Goal: Task Accomplishment & Management: Use online tool/utility

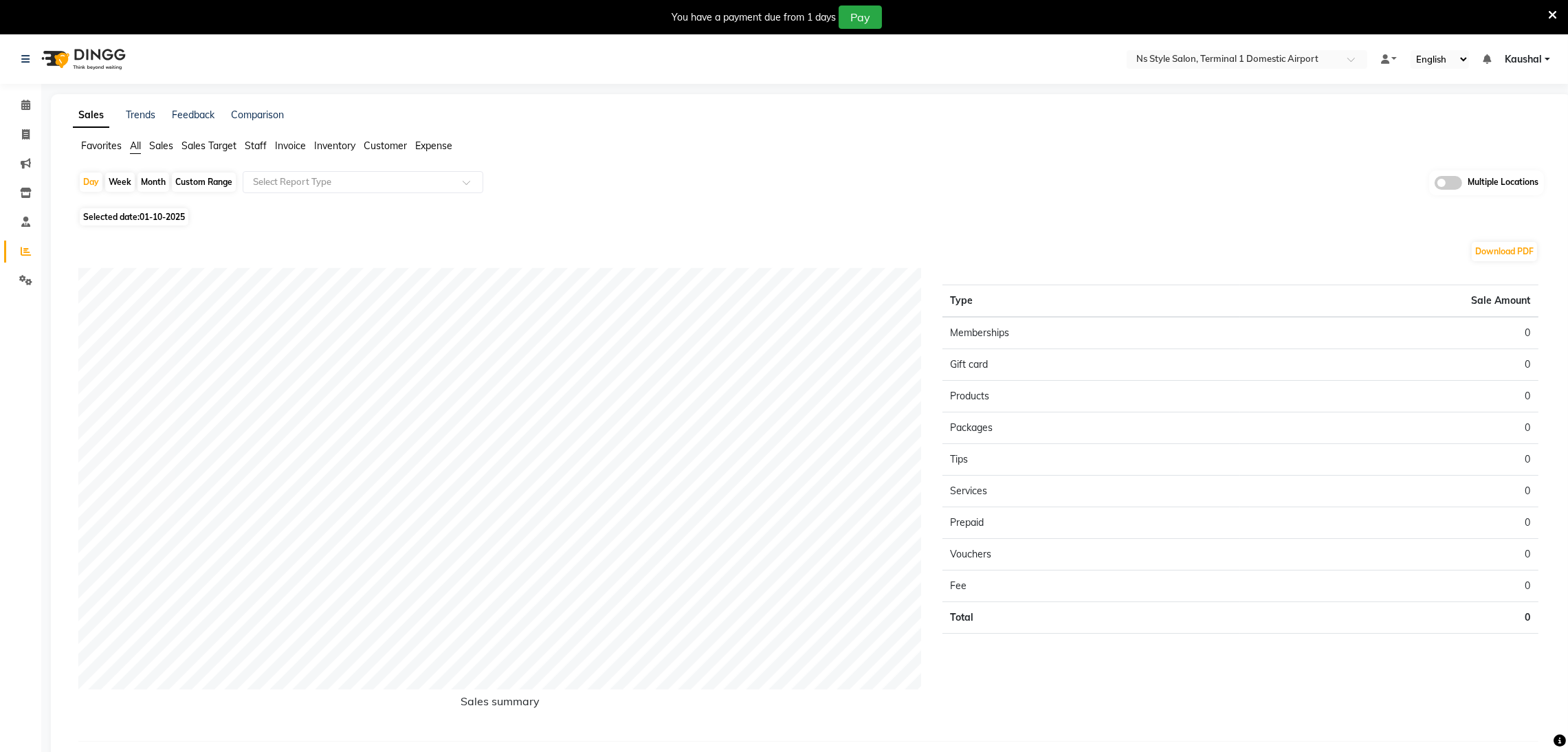
click at [1549, 17] on icon at bounding box center [1553, 15] width 9 height 13
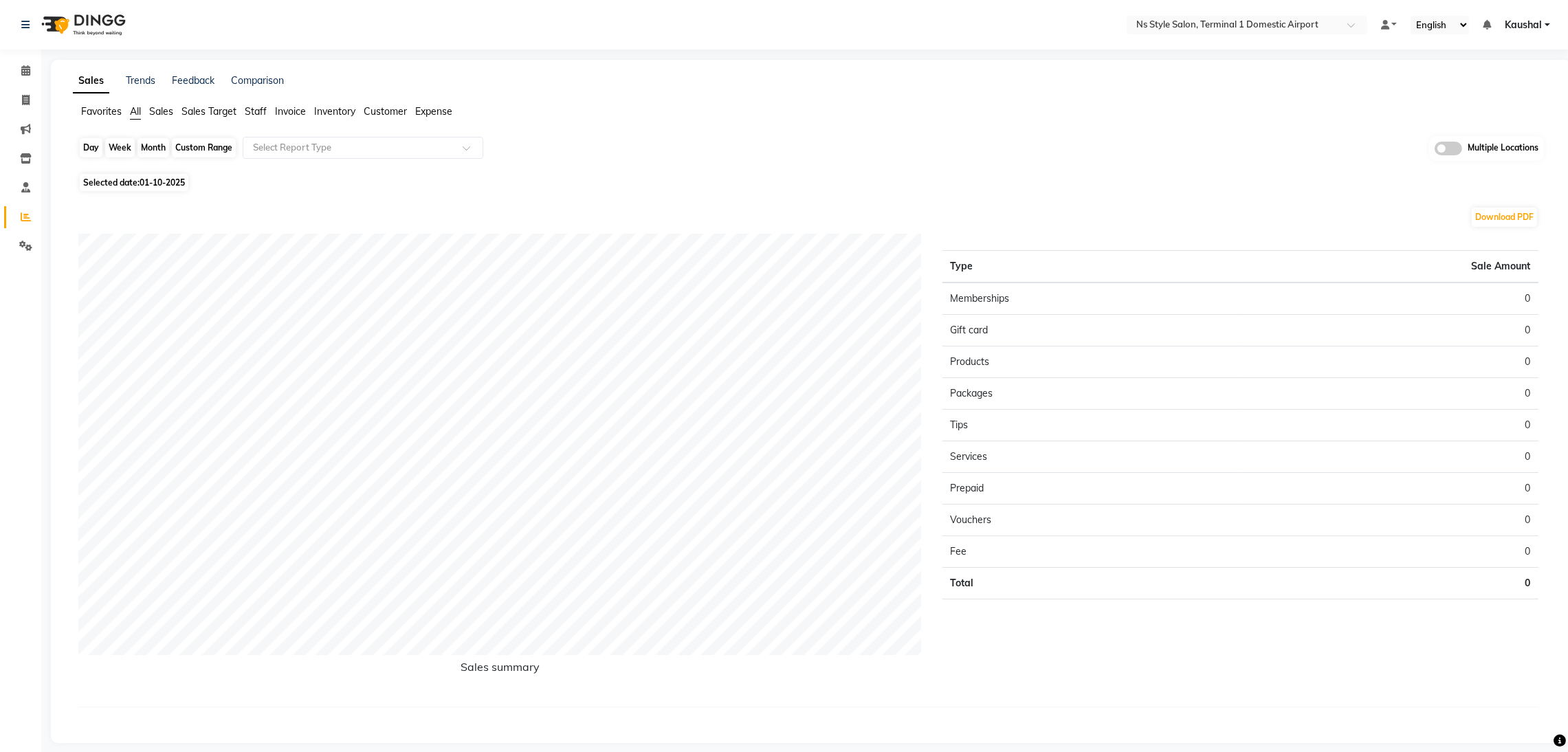
click at [86, 141] on div "Day" at bounding box center [90, 147] width 23 height 19
select select "10"
select select "2025"
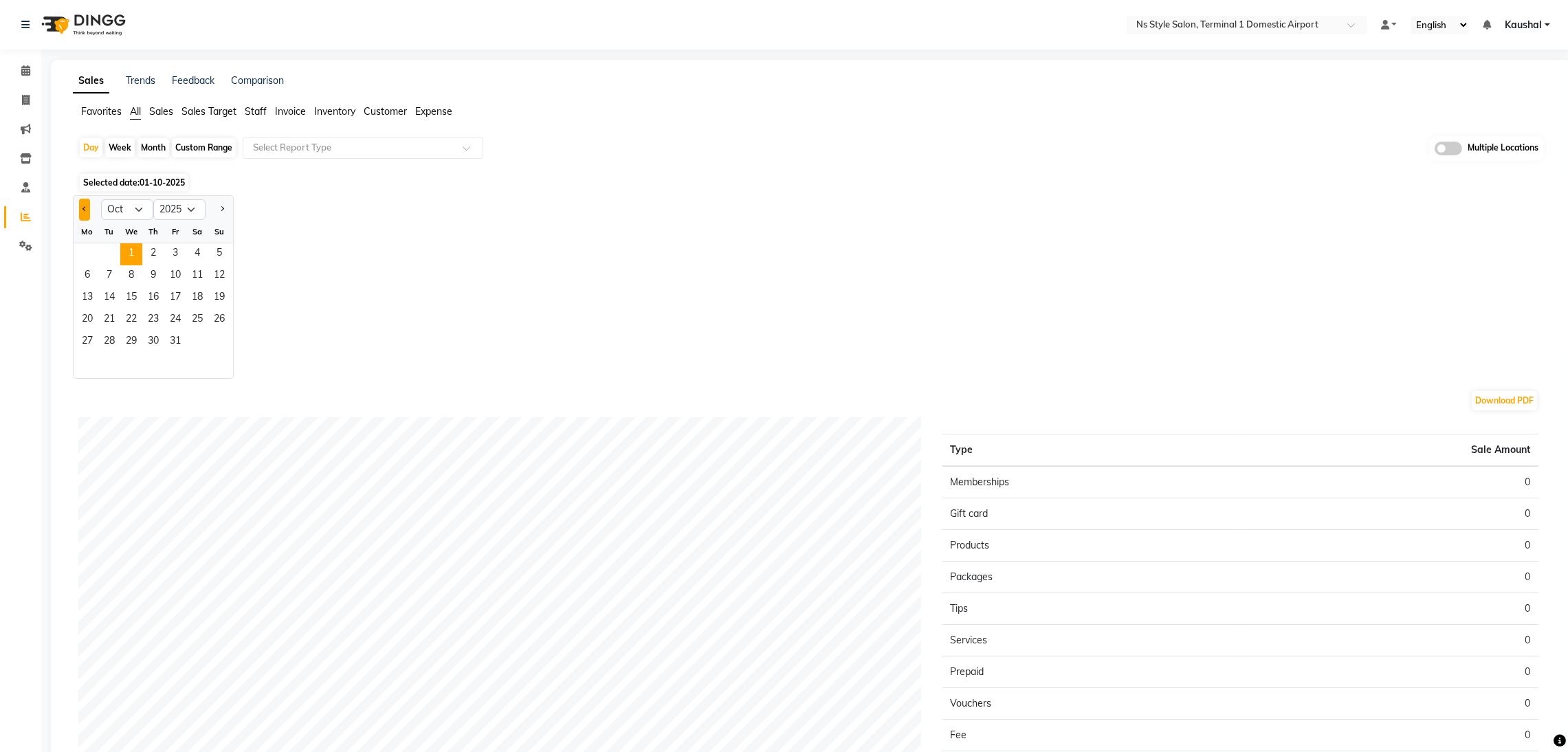
click at [86, 214] on button "Previous month" at bounding box center [85, 209] width 11 height 22
select select "9"
click at [87, 344] on span "29" at bounding box center [87, 342] width 22 height 22
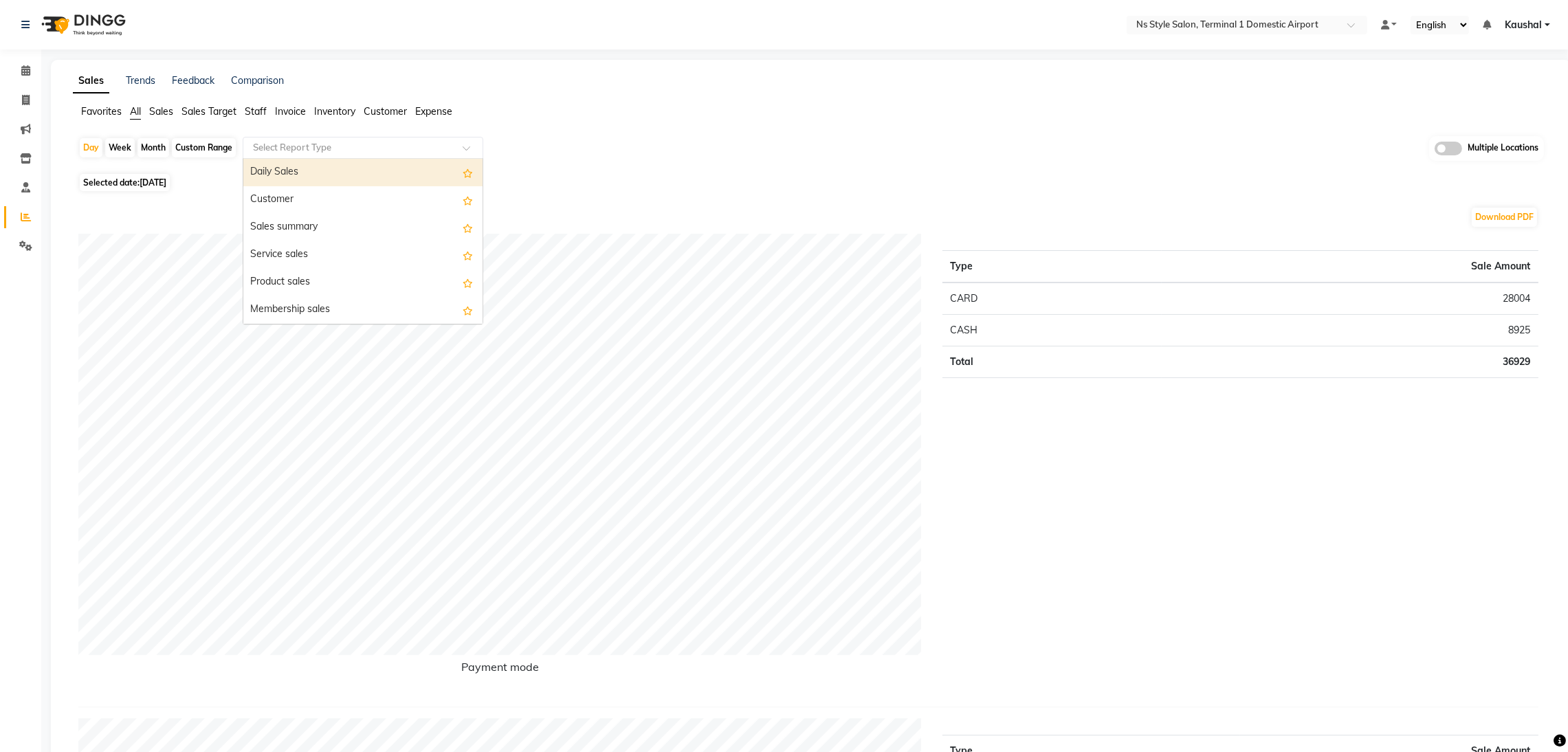
click at [473, 146] on span at bounding box center [471, 151] width 17 height 14
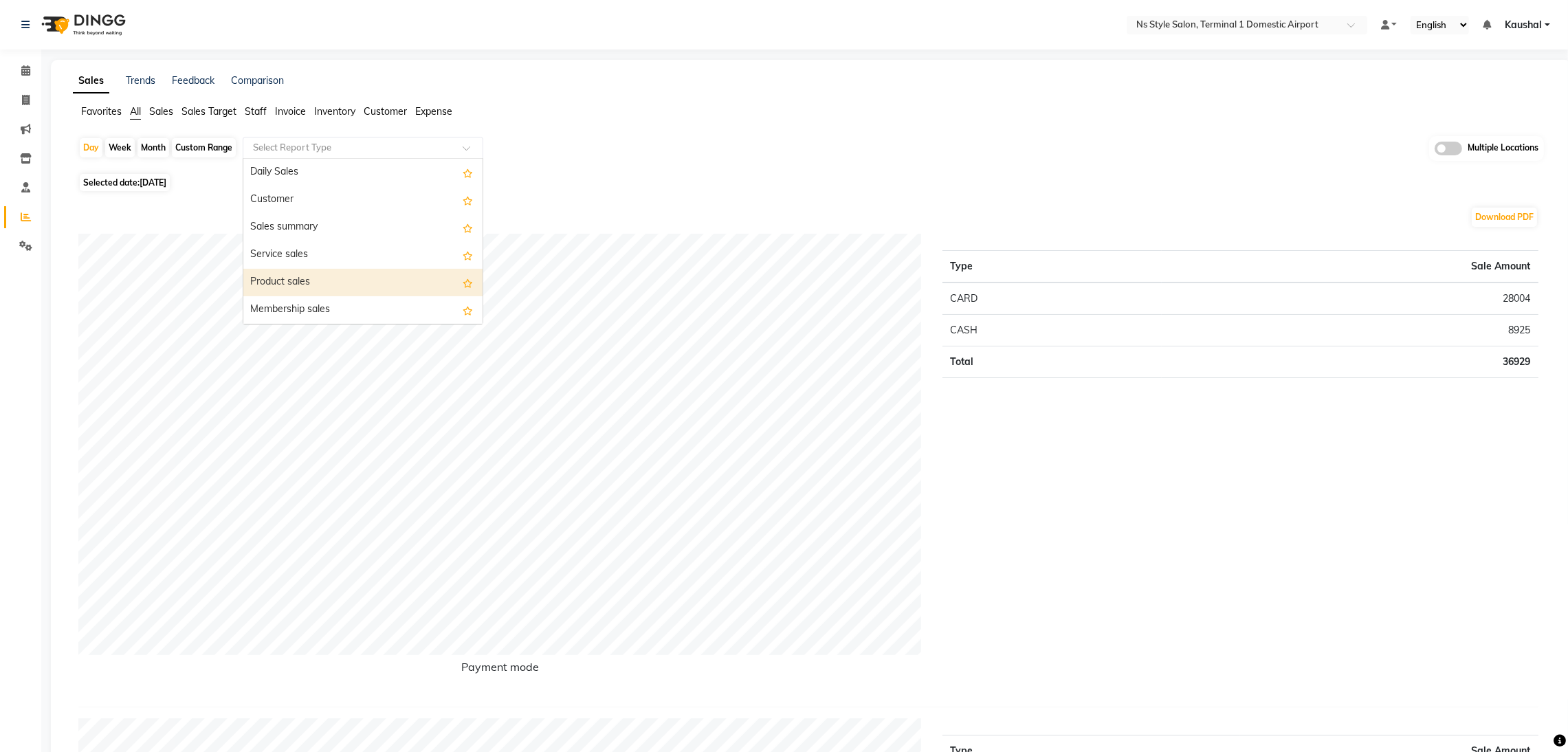
click at [407, 279] on div "Product sales" at bounding box center [362, 282] width 239 height 27
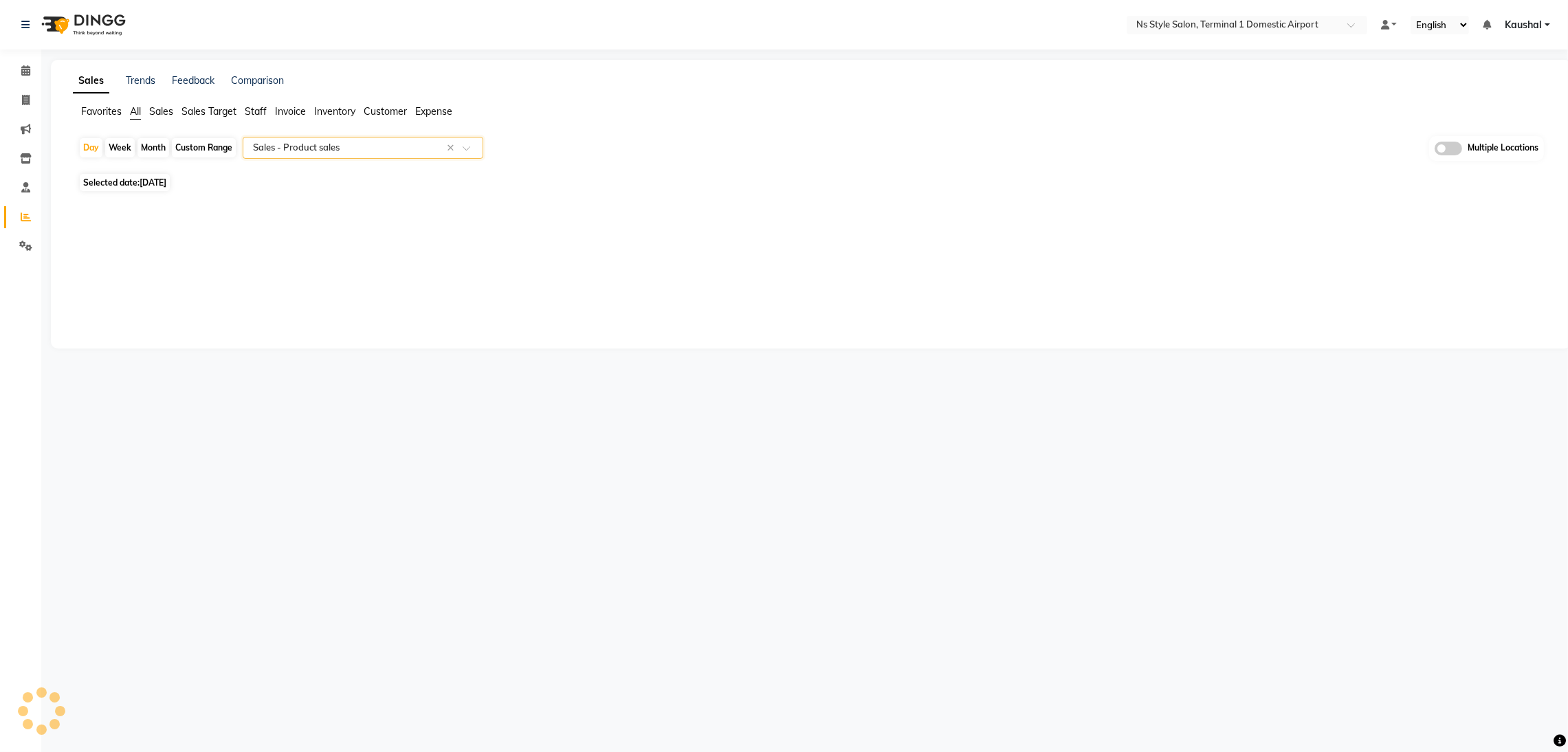
select select "full_report"
select select "csv"
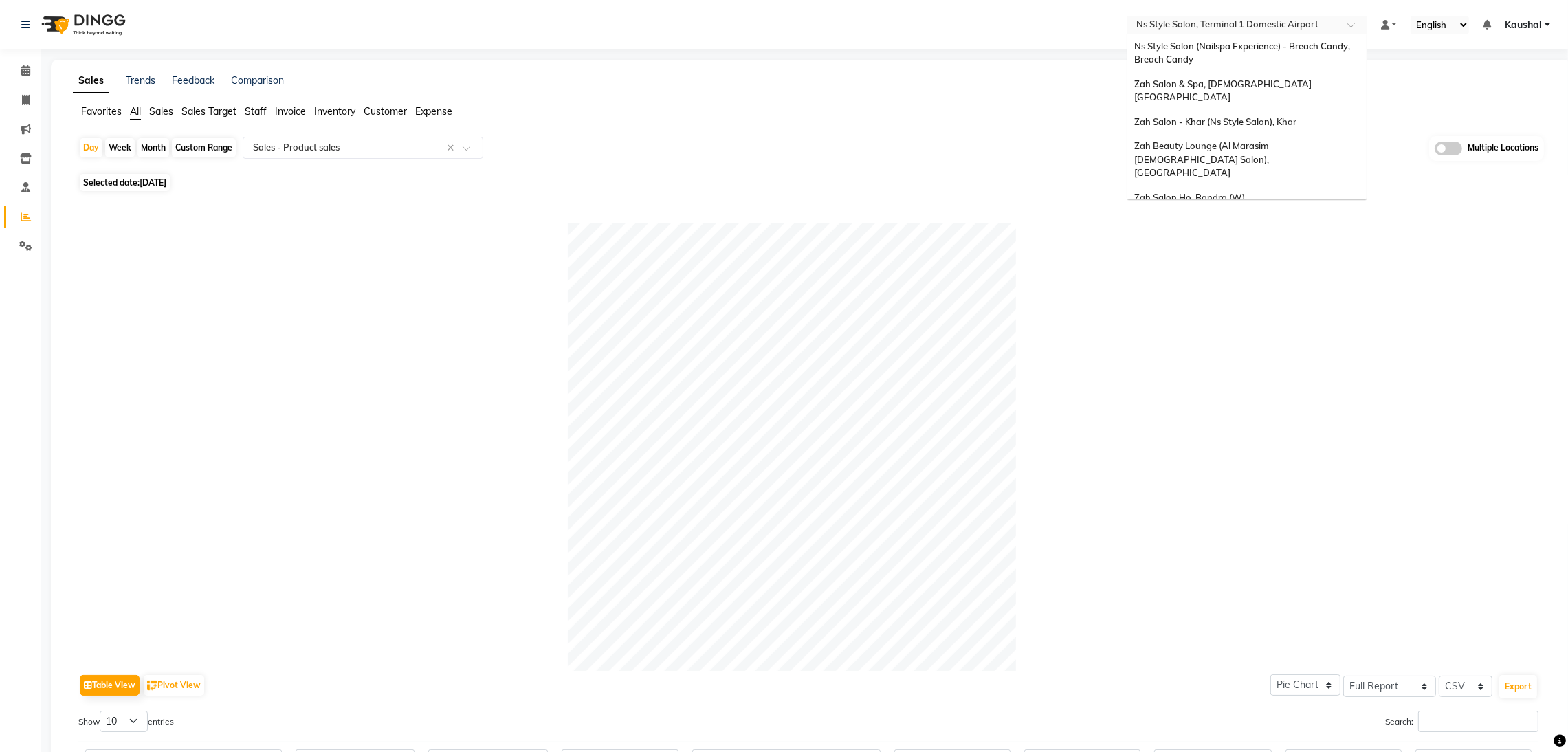
click at [1242, 16] on div "Select Location × Ns Style Salon, Terminal 1 Domestic Airport" at bounding box center [1247, 25] width 241 height 19
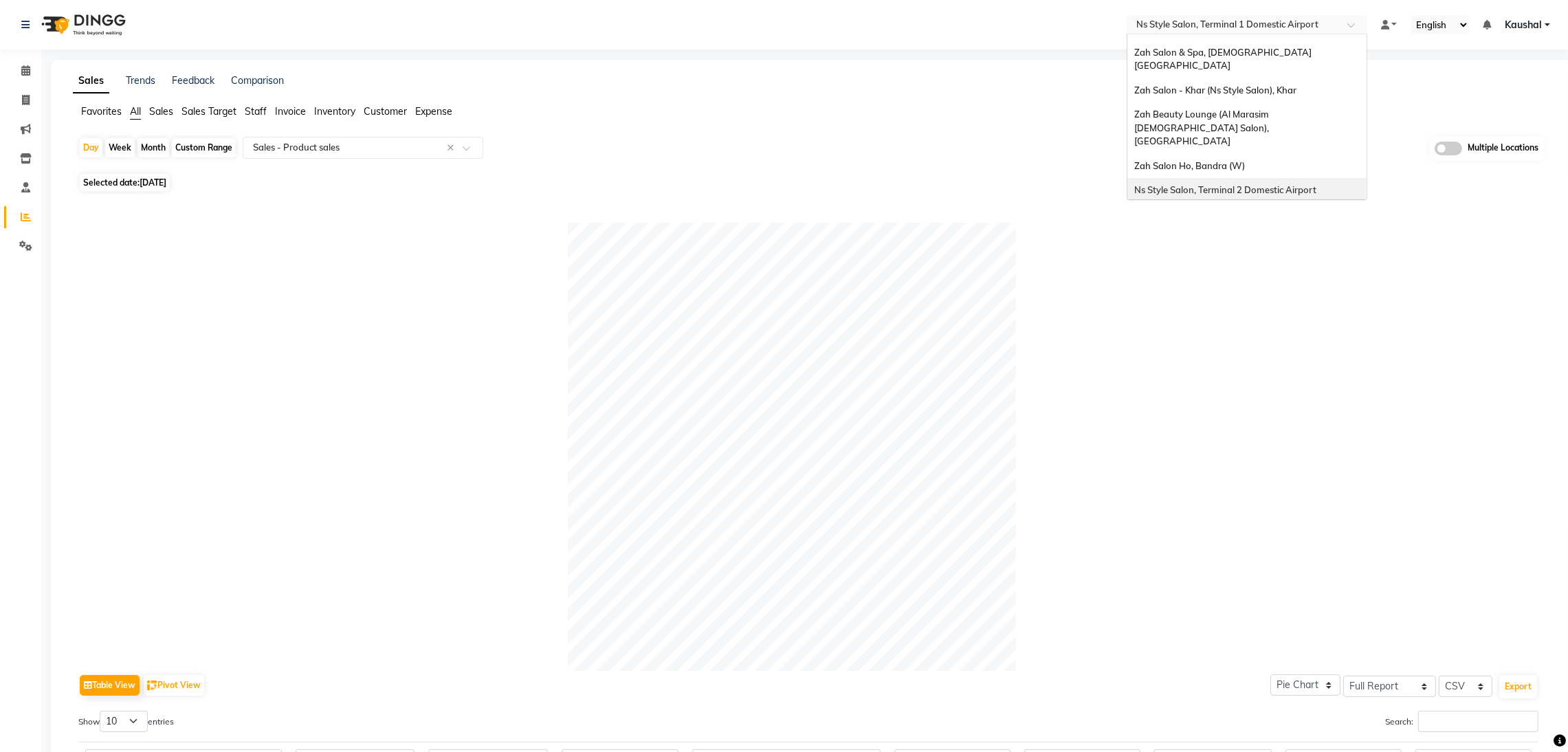
click at [1255, 184] on span "Ns Style Salon, Terminal 2 Domestic Airport" at bounding box center [1225, 189] width 182 height 11
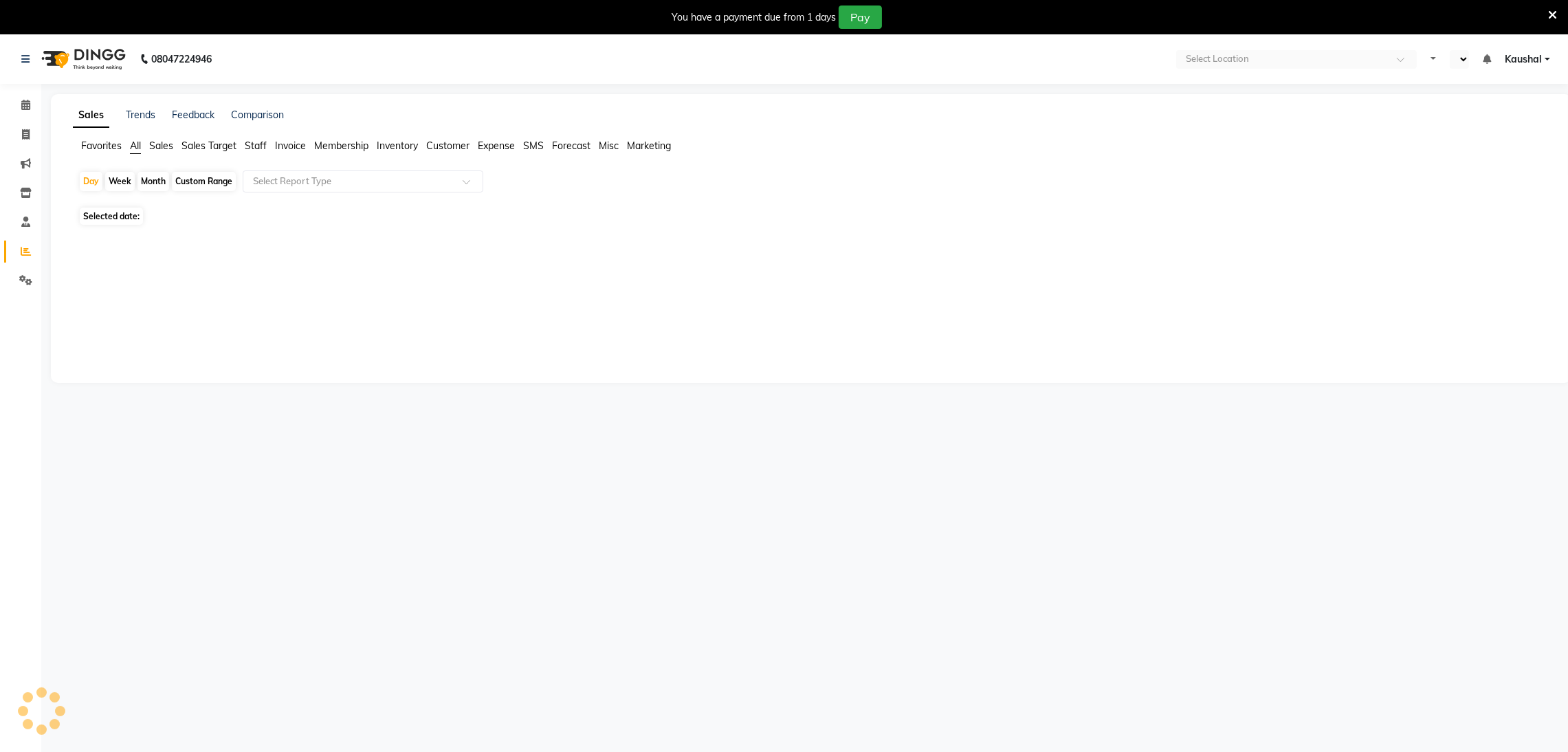
select select "en"
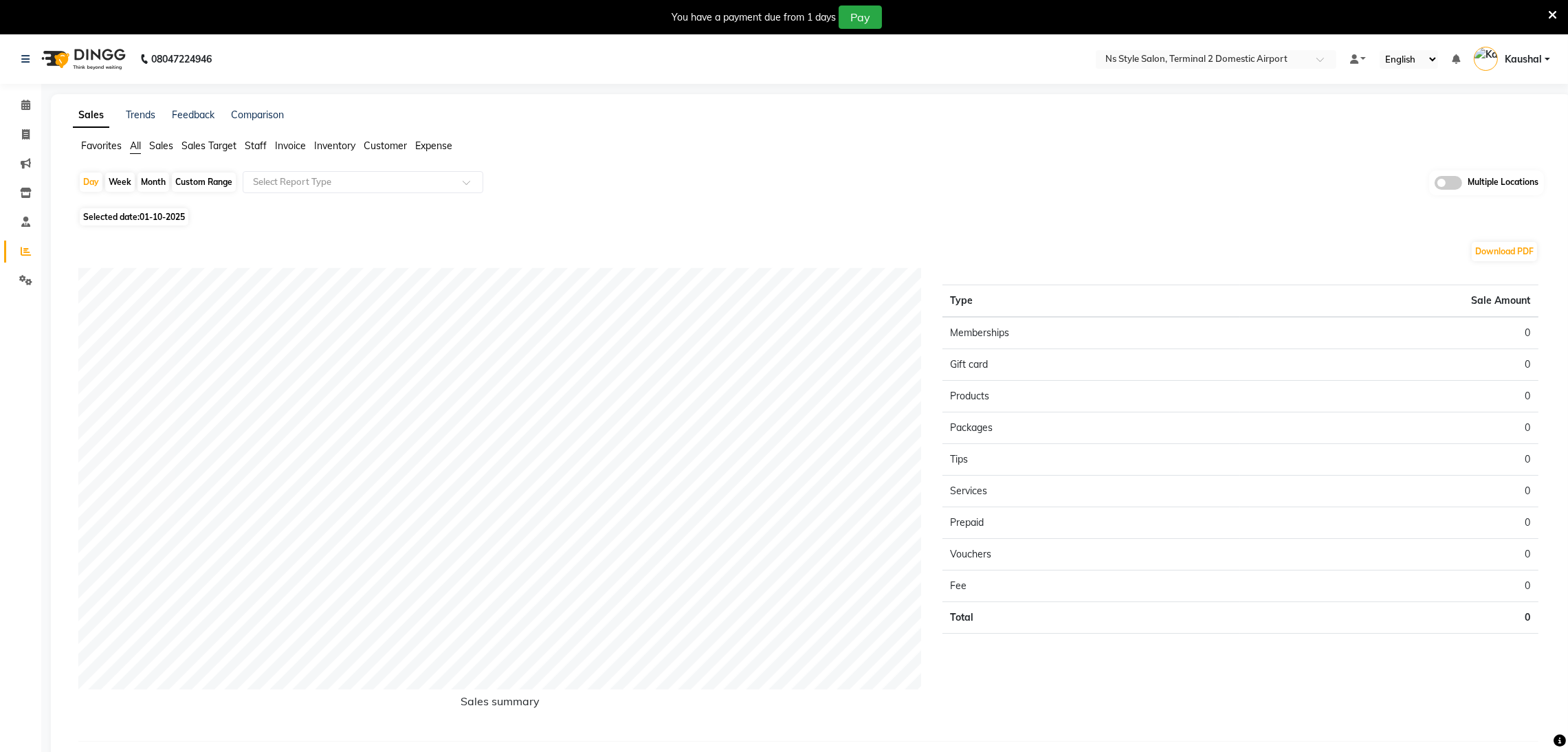
click at [1555, 17] on icon at bounding box center [1553, 15] width 9 height 13
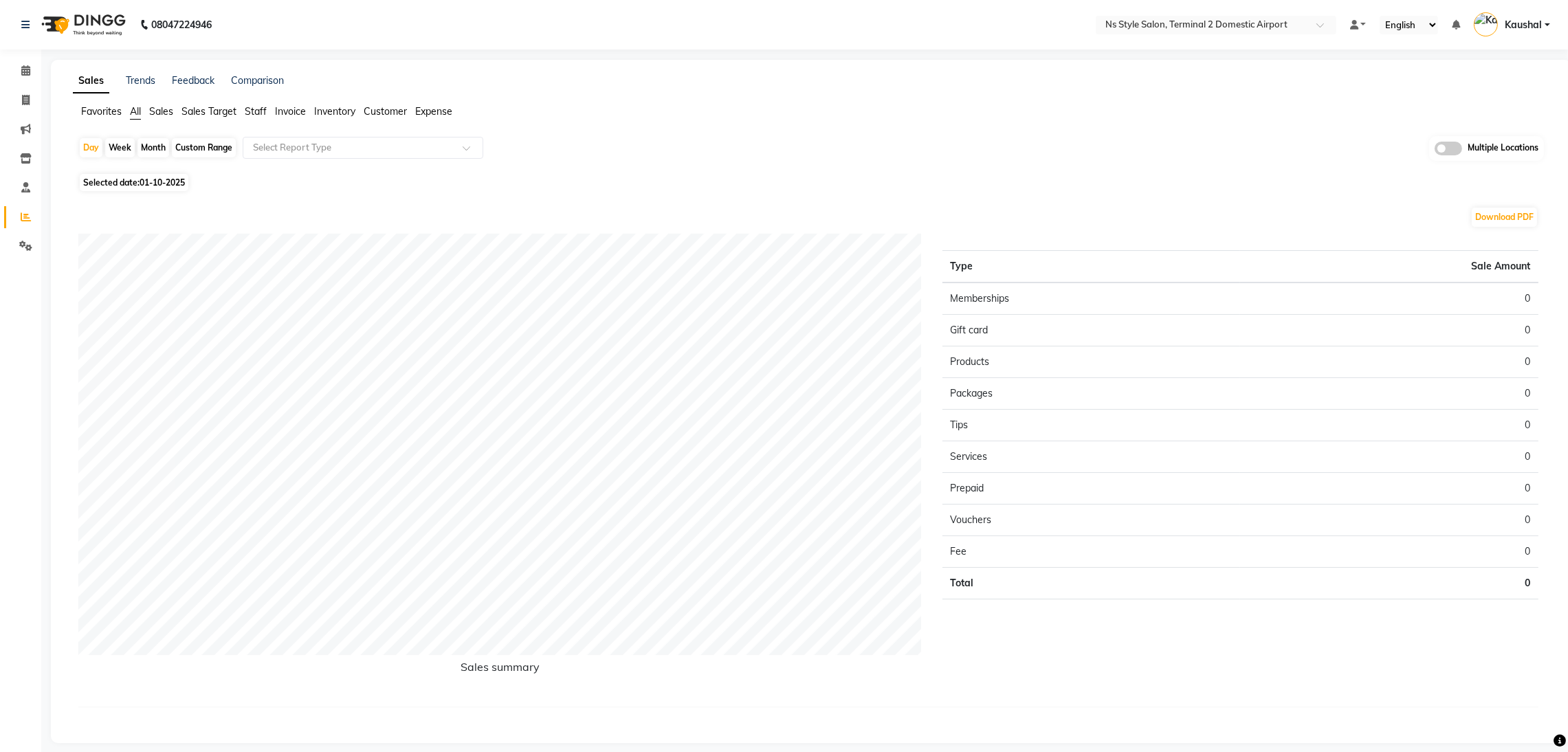
click at [134, 179] on span "Selected date: [DATE]" at bounding box center [133, 182] width 108 height 17
select select "10"
select select "2025"
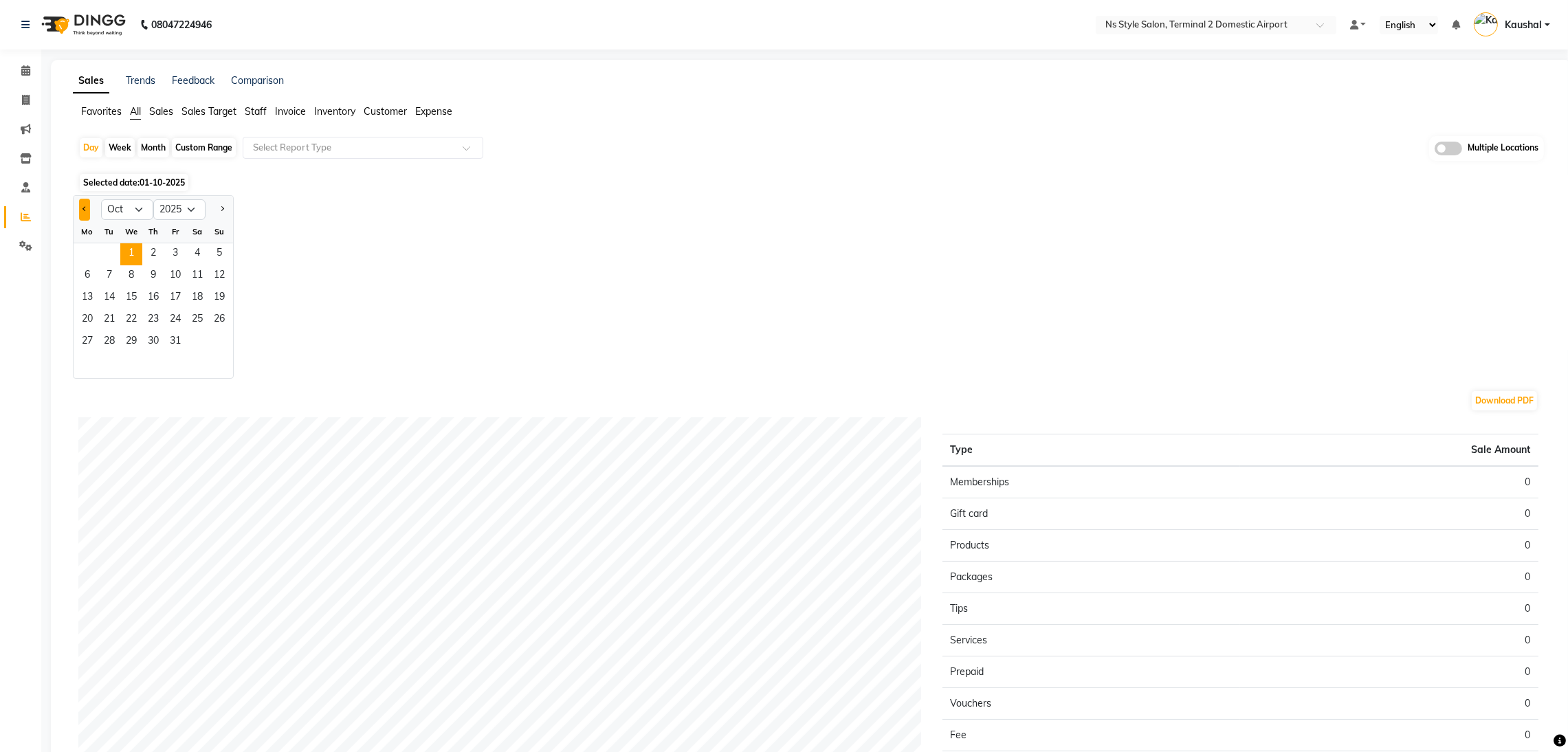
click at [86, 213] on button "Previous month" at bounding box center [85, 209] width 11 height 22
select select "9"
click at [93, 340] on span "29" at bounding box center [87, 342] width 22 height 22
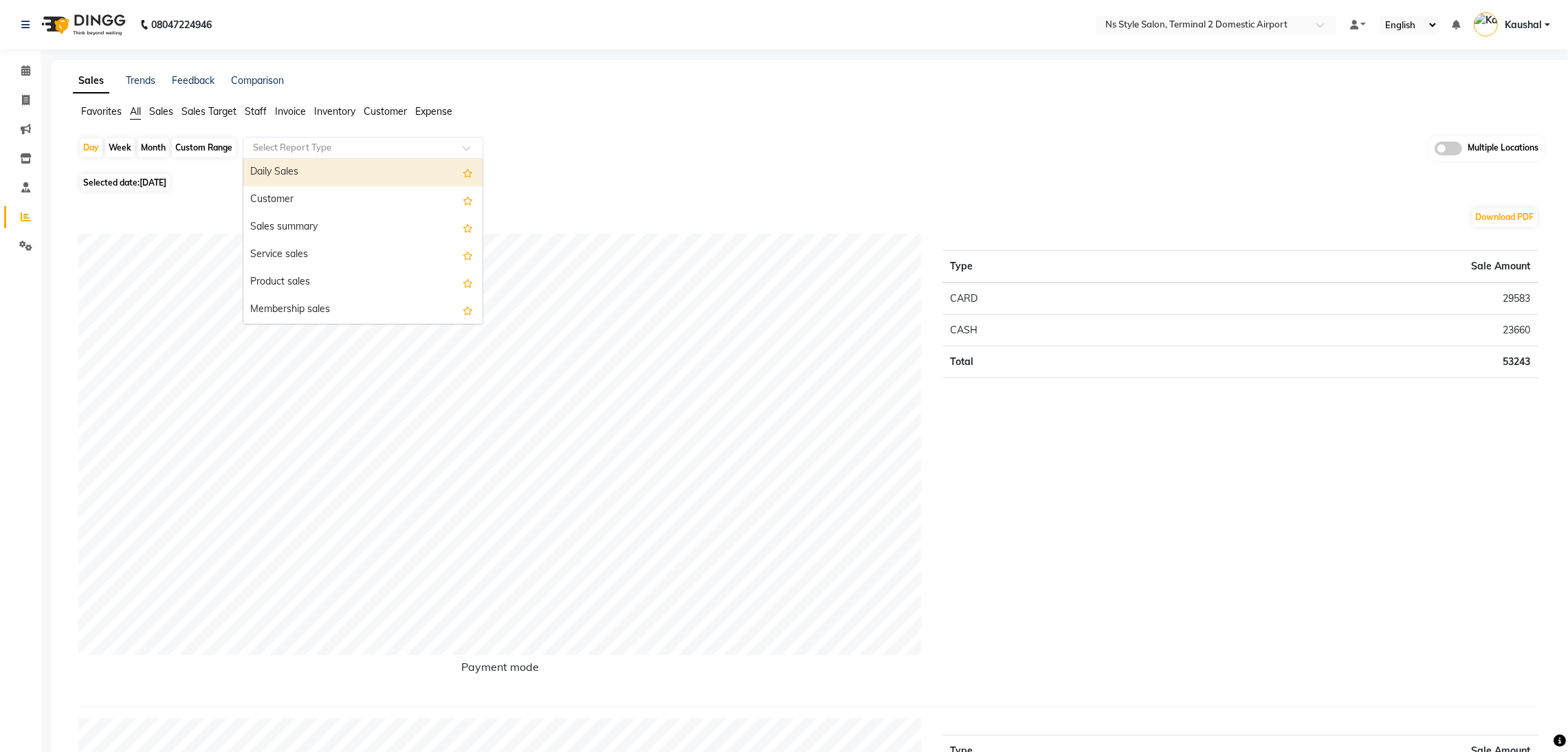
click at [465, 142] on div at bounding box center [362, 147] width 239 height 14
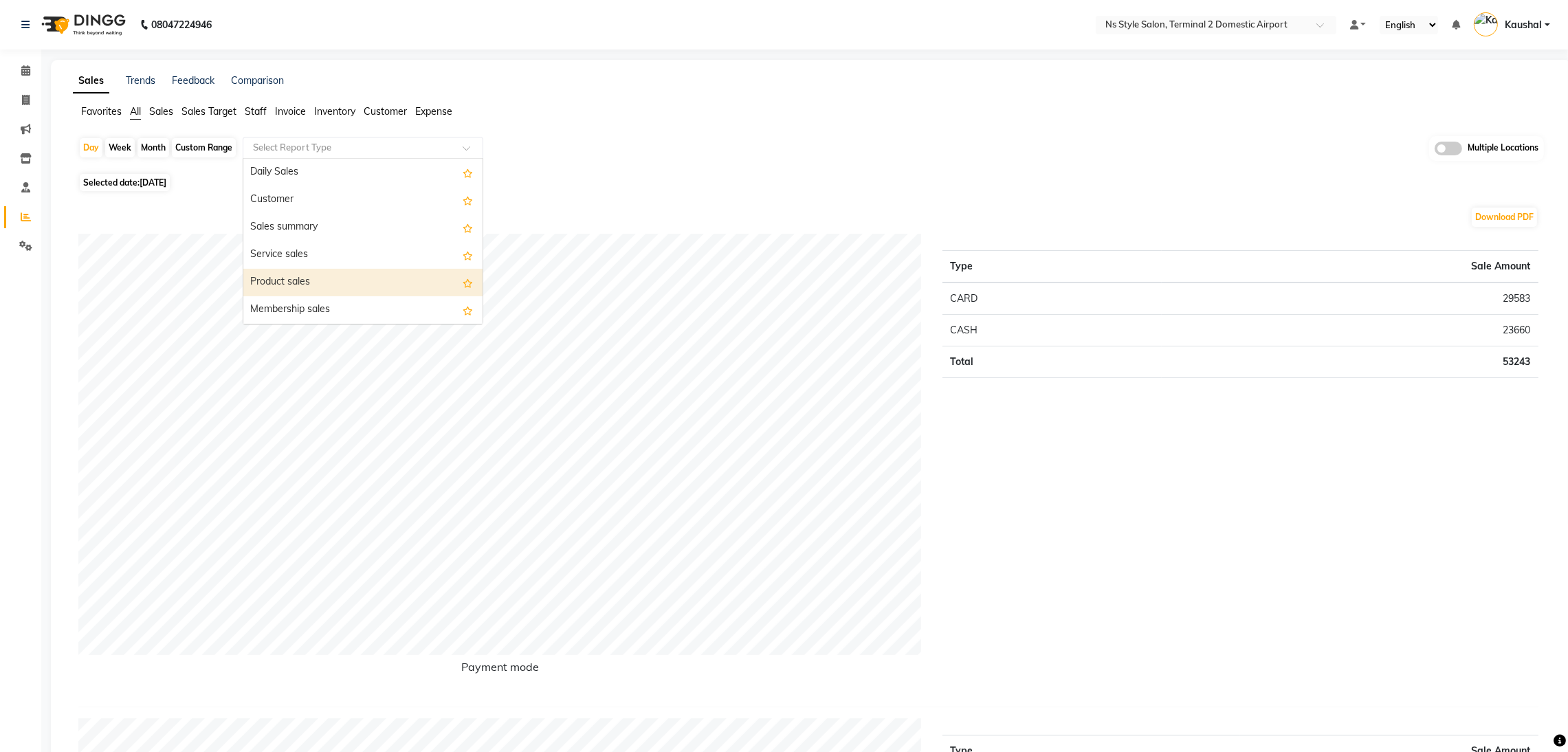
click at [336, 273] on div "Product sales" at bounding box center [362, 282] width 239 height 27
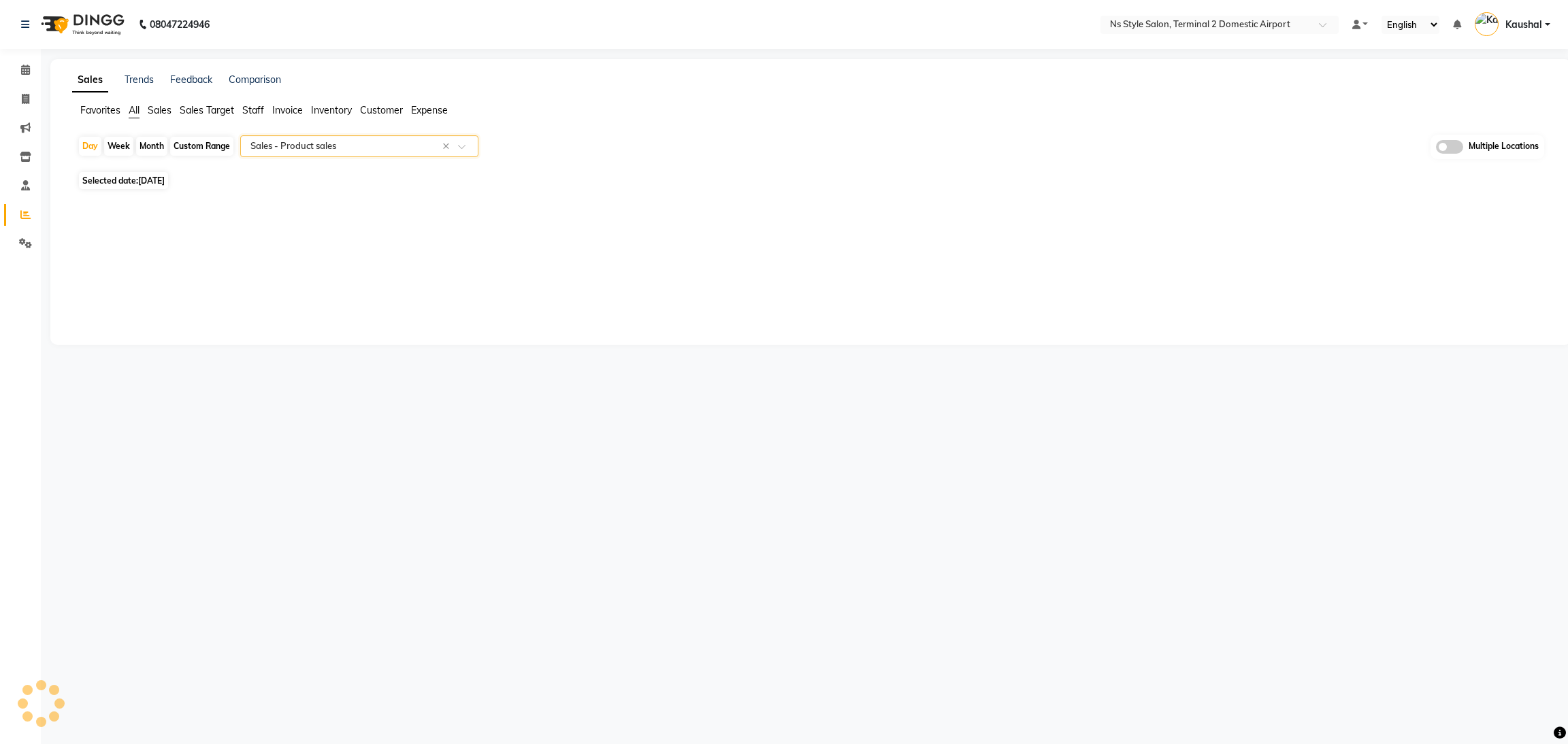
select select "full_report"
select select "csv"
click at [142, 187] on span "Selected date: [DATE]" at bounding box center [123, 180] width 89 height 17
select select "9"
select select "2025"
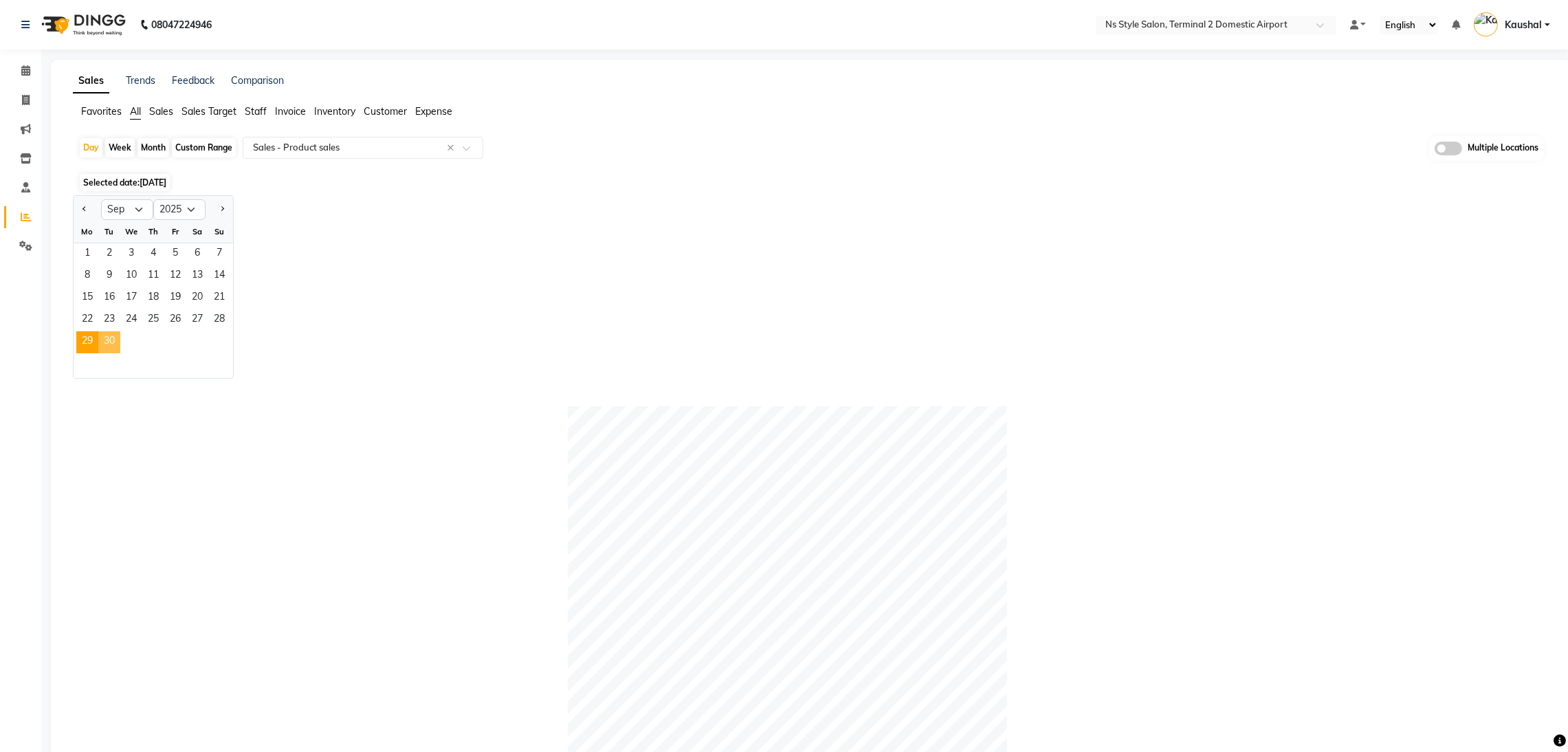
click at [106, 335] on span "30" at bounding box center [109, 342] width 22 height 22
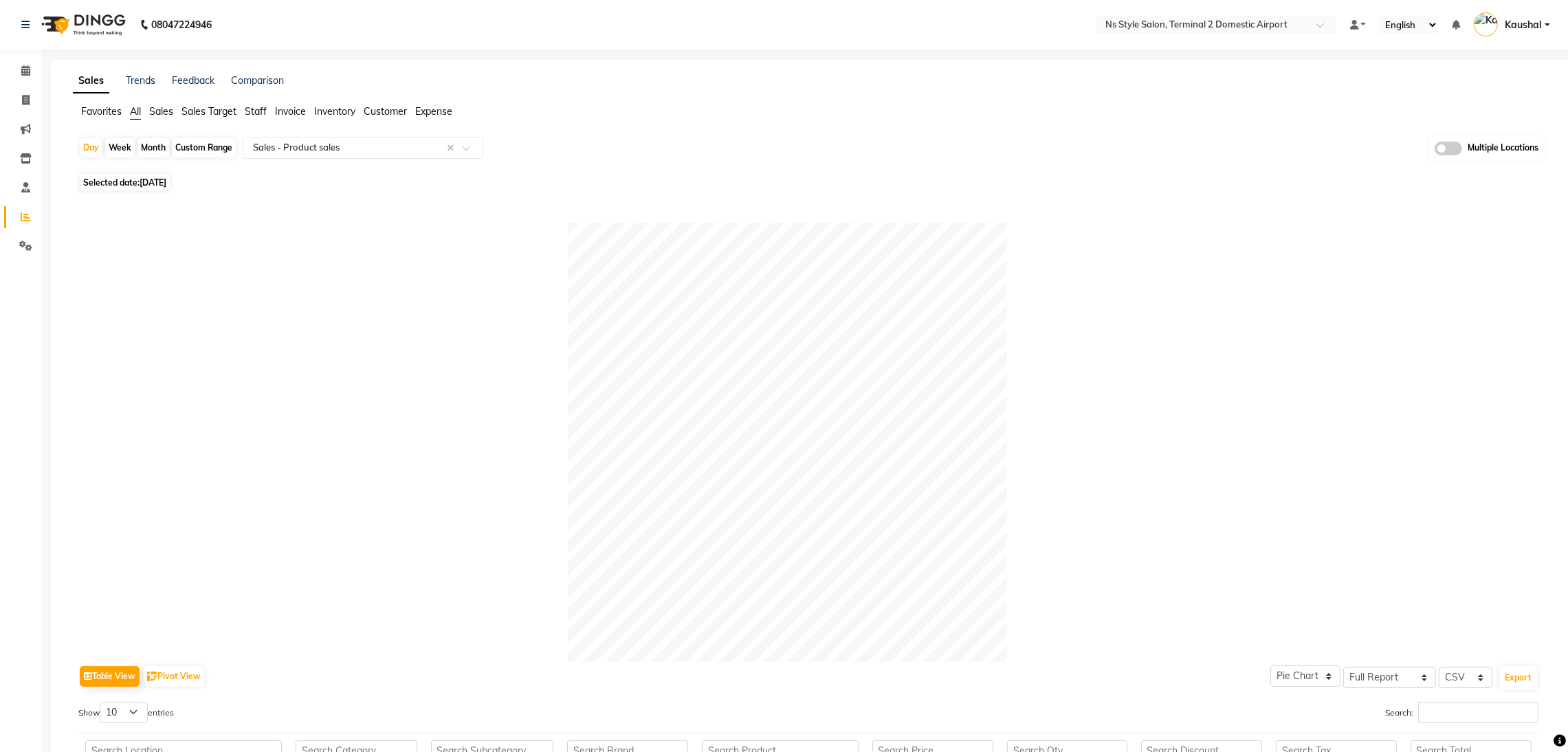
click at [156, 144] on div "Month" at bounding box center [152, 147] width 32 height 19
select select "9"
select select "2025"
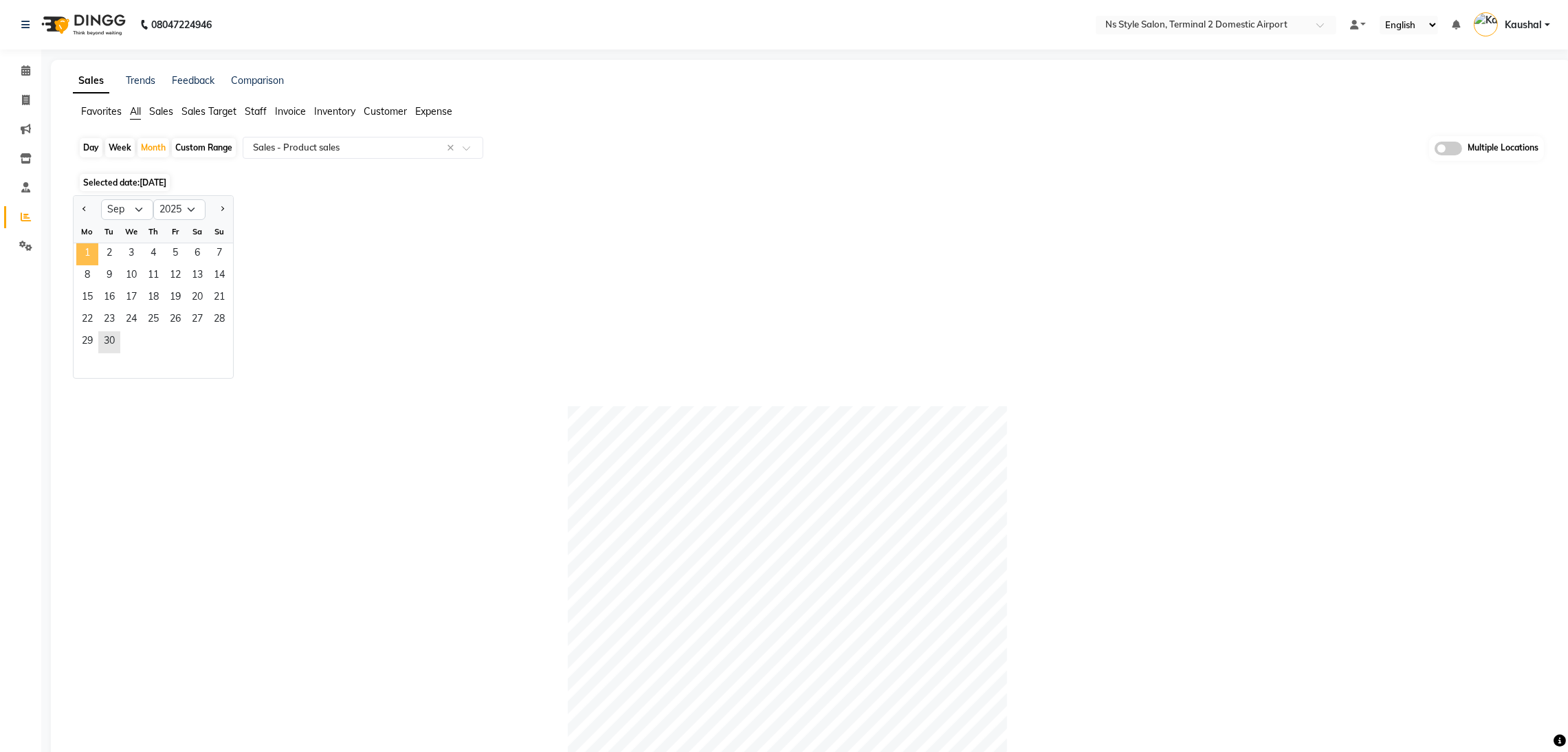
click at [84, 257] on span "1" at bounding box center [87, 254] width 22 height 22
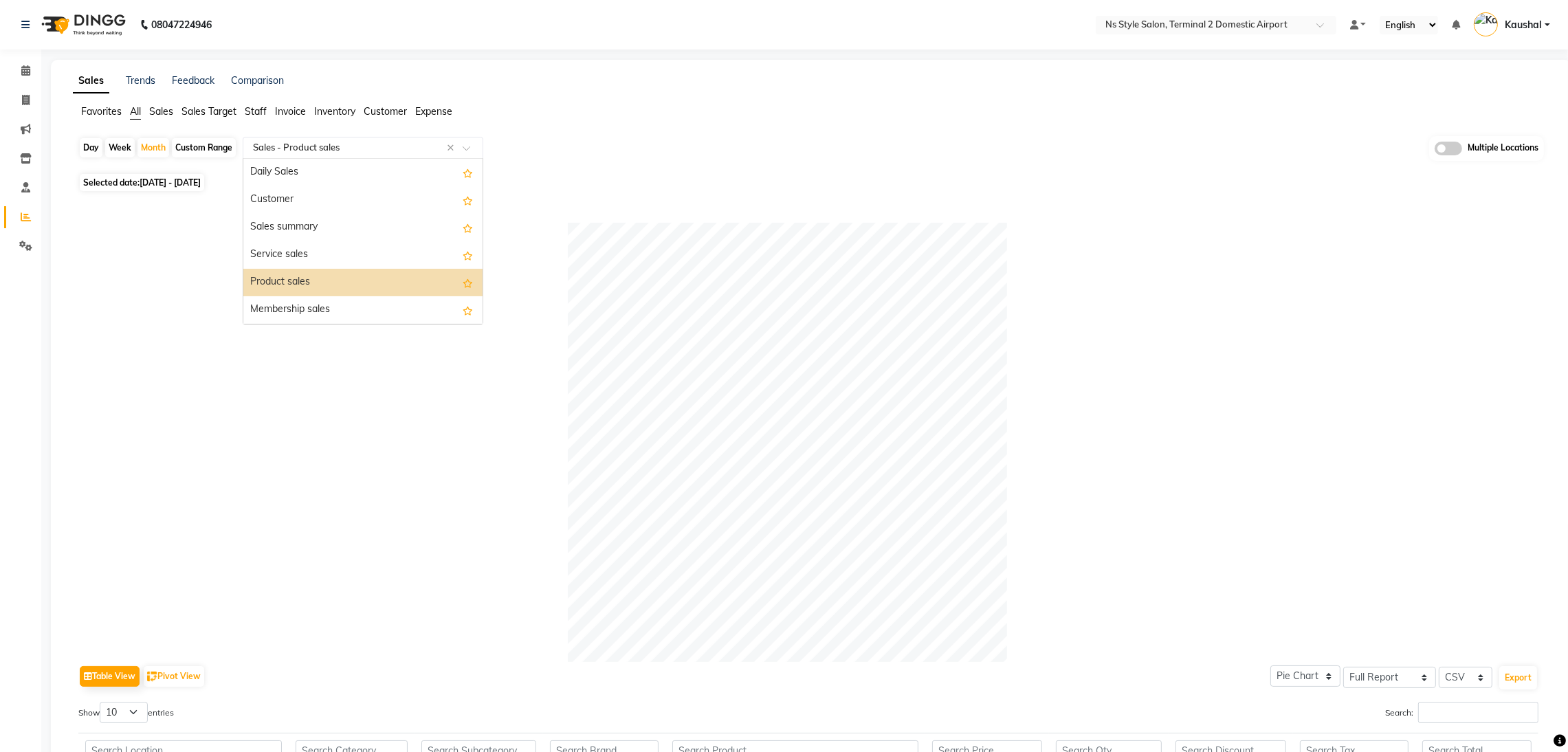
click at [325, 153] on input "text" at bounding box center [350, 147] width 198 height 14
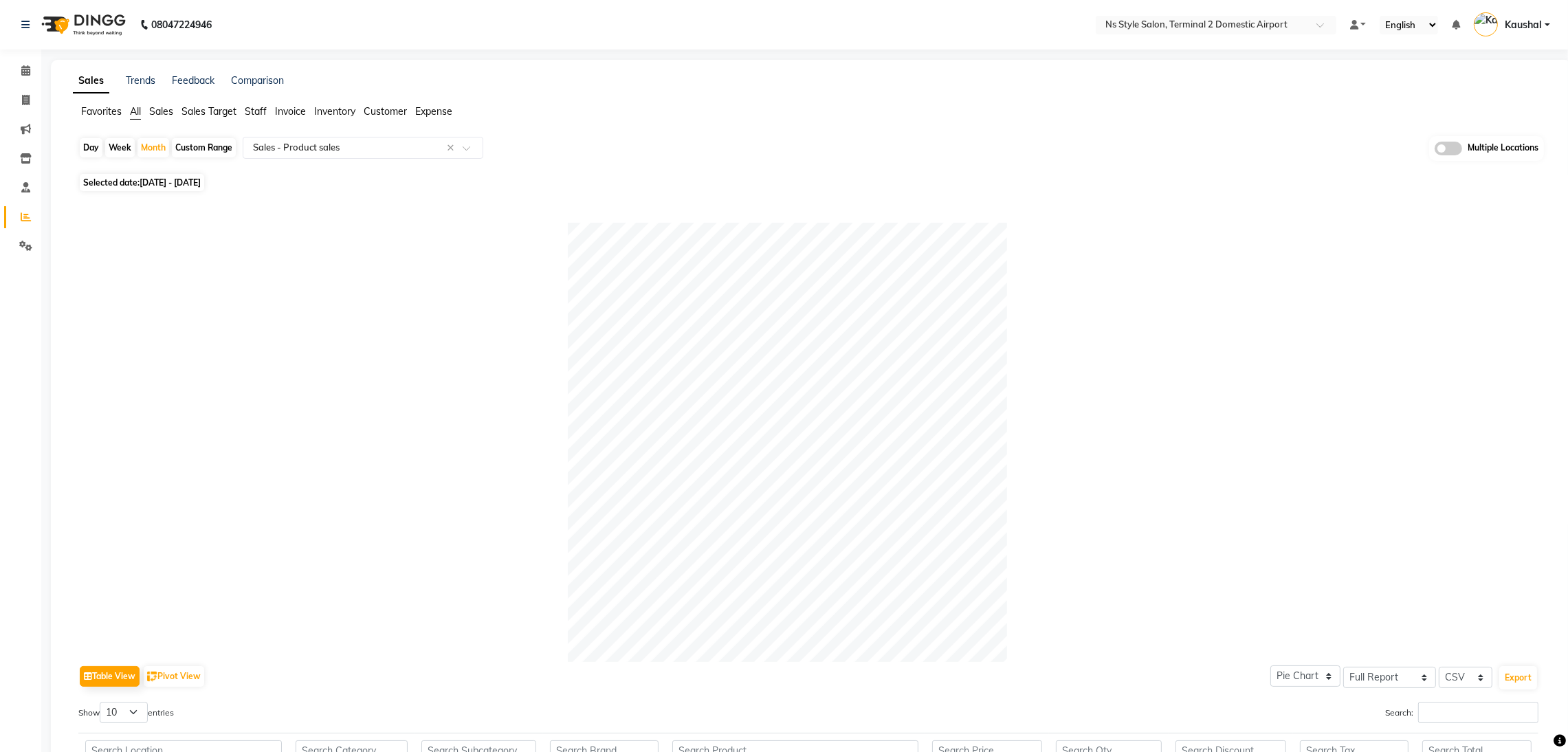
click at [258, 112] on span "Staff" at bounding box center [255, 112] width 22 height 13
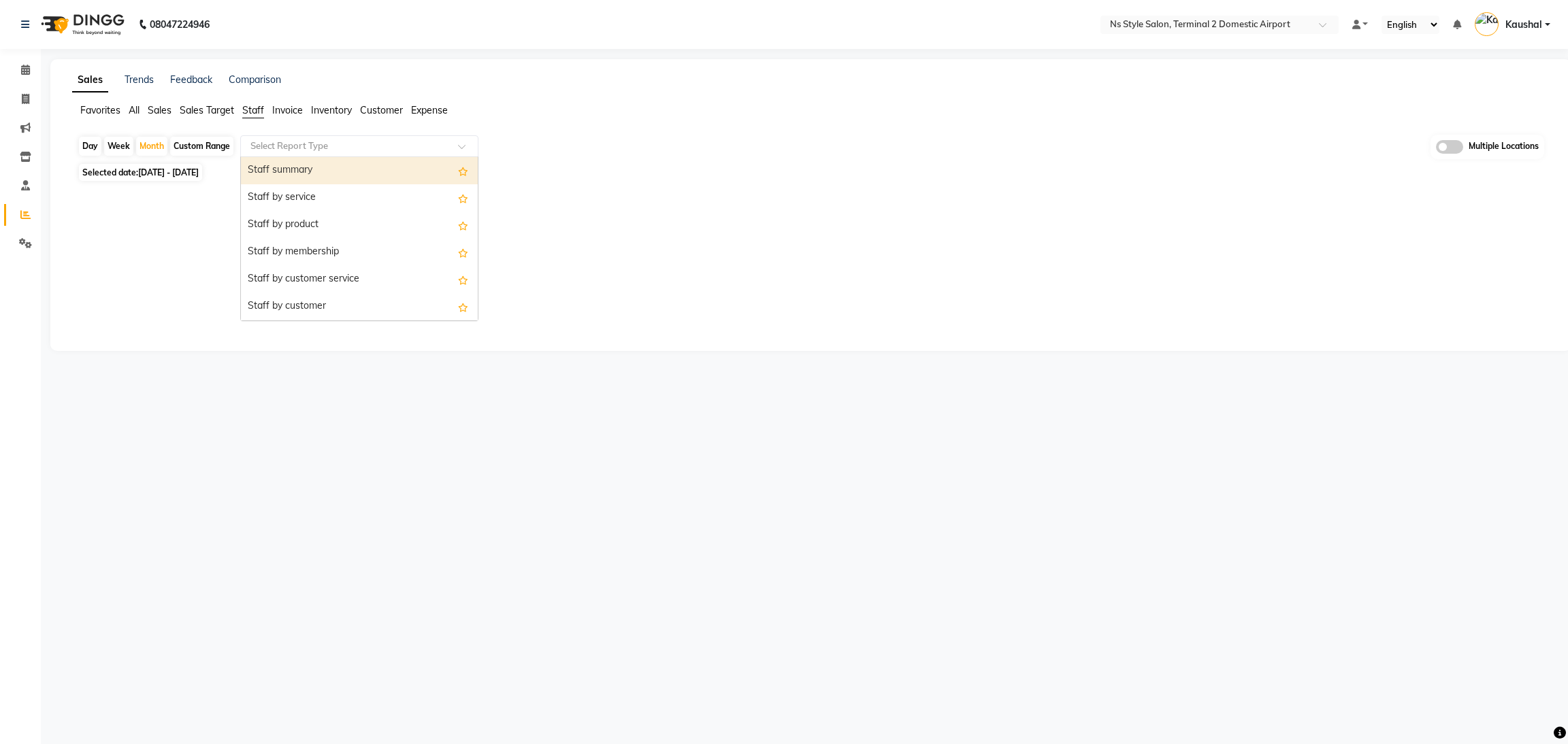
click at [304, 147] on input "text" at bounding box center [346, 145] width 196 height 13
click at [304, 165] on div "Staff summary" at bounding box center [359, 170] width 236 height 27
select select "full_report"
select select "csv"
click at [462, 147] on span at bounding box center [466, 150] width 17 height 13
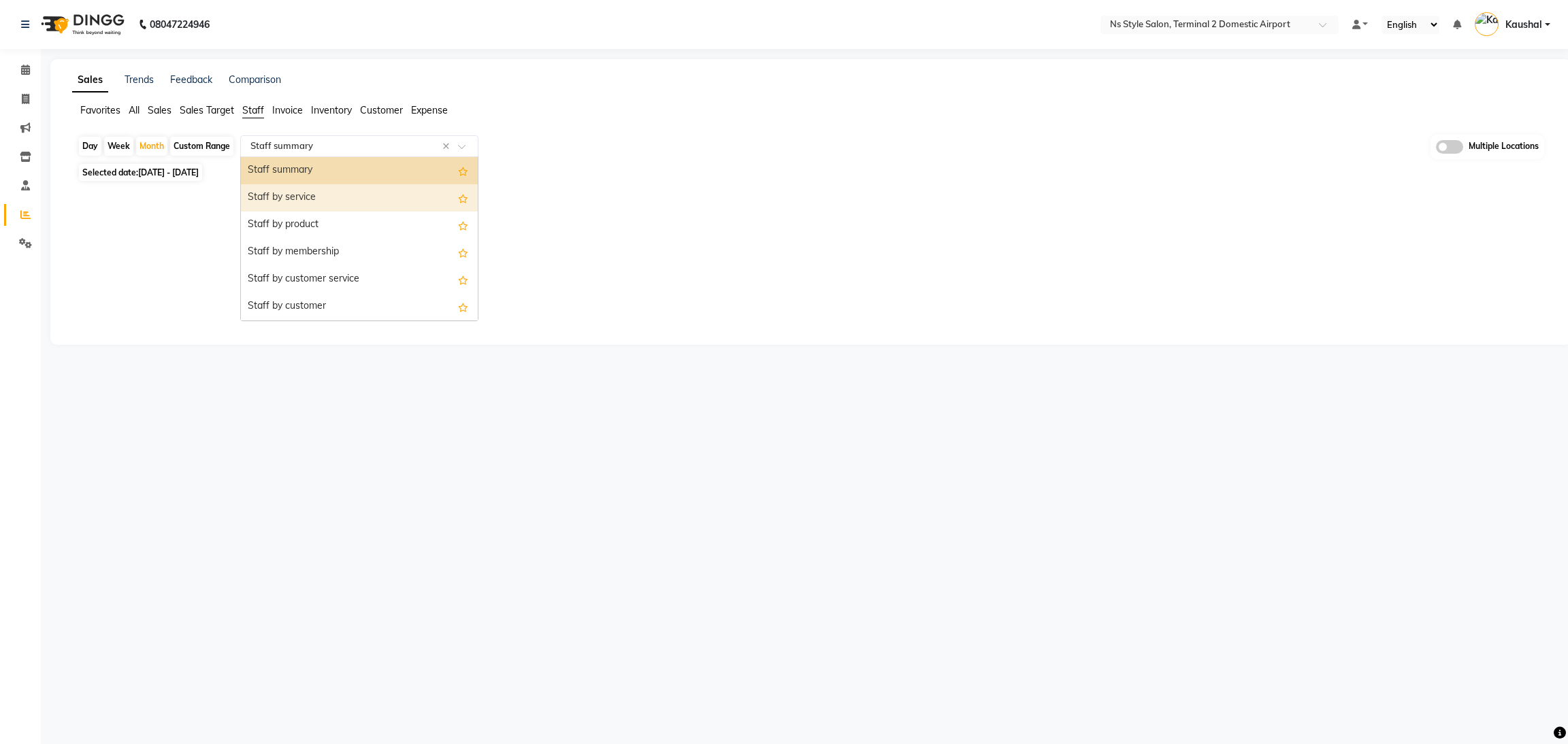
click at [319, 199] on div "Staff by service" at bounding box center [359, 198] width 236 height 27
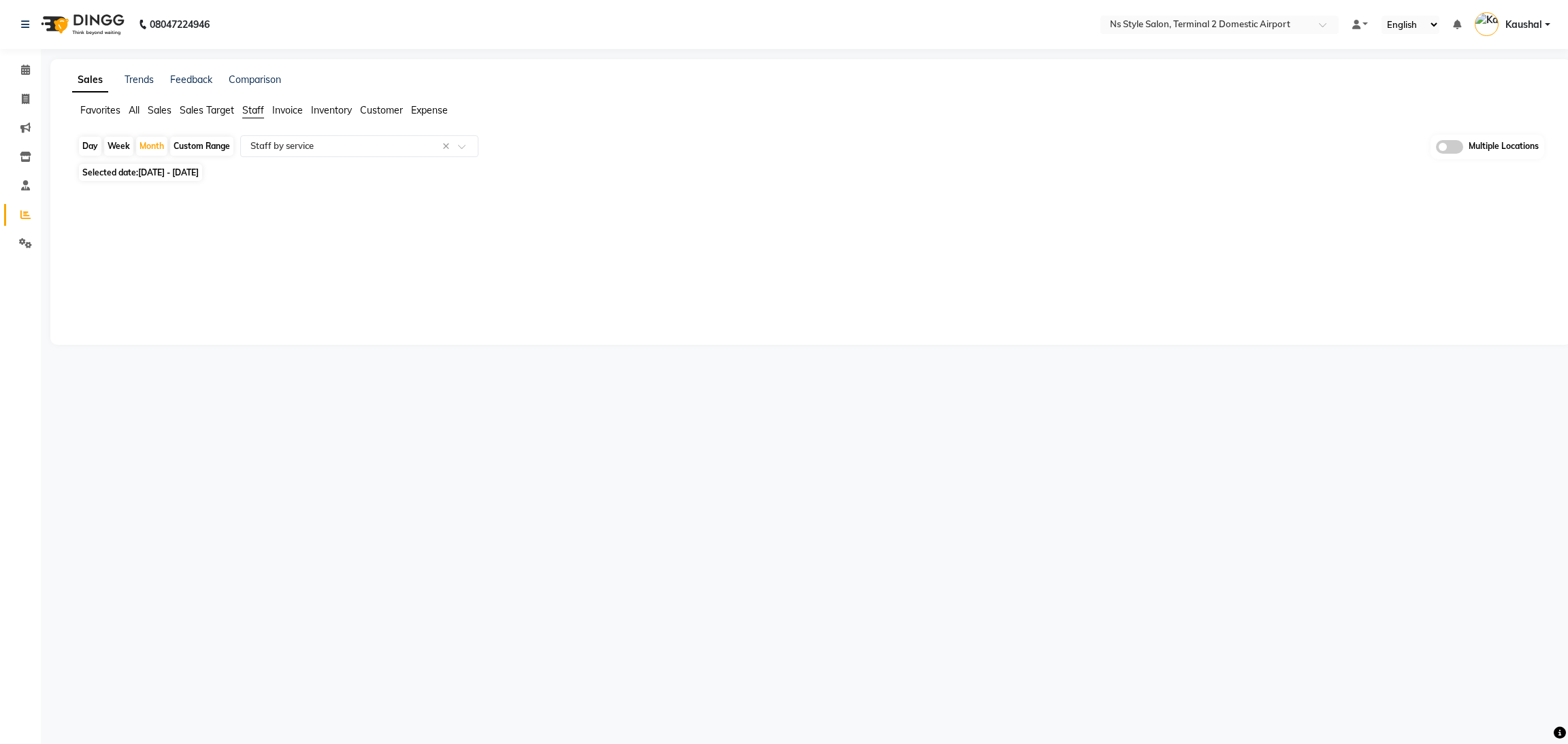
click at [206, 107] on span "Sales Target" at bounding box center [206, 111] width 54 height 12
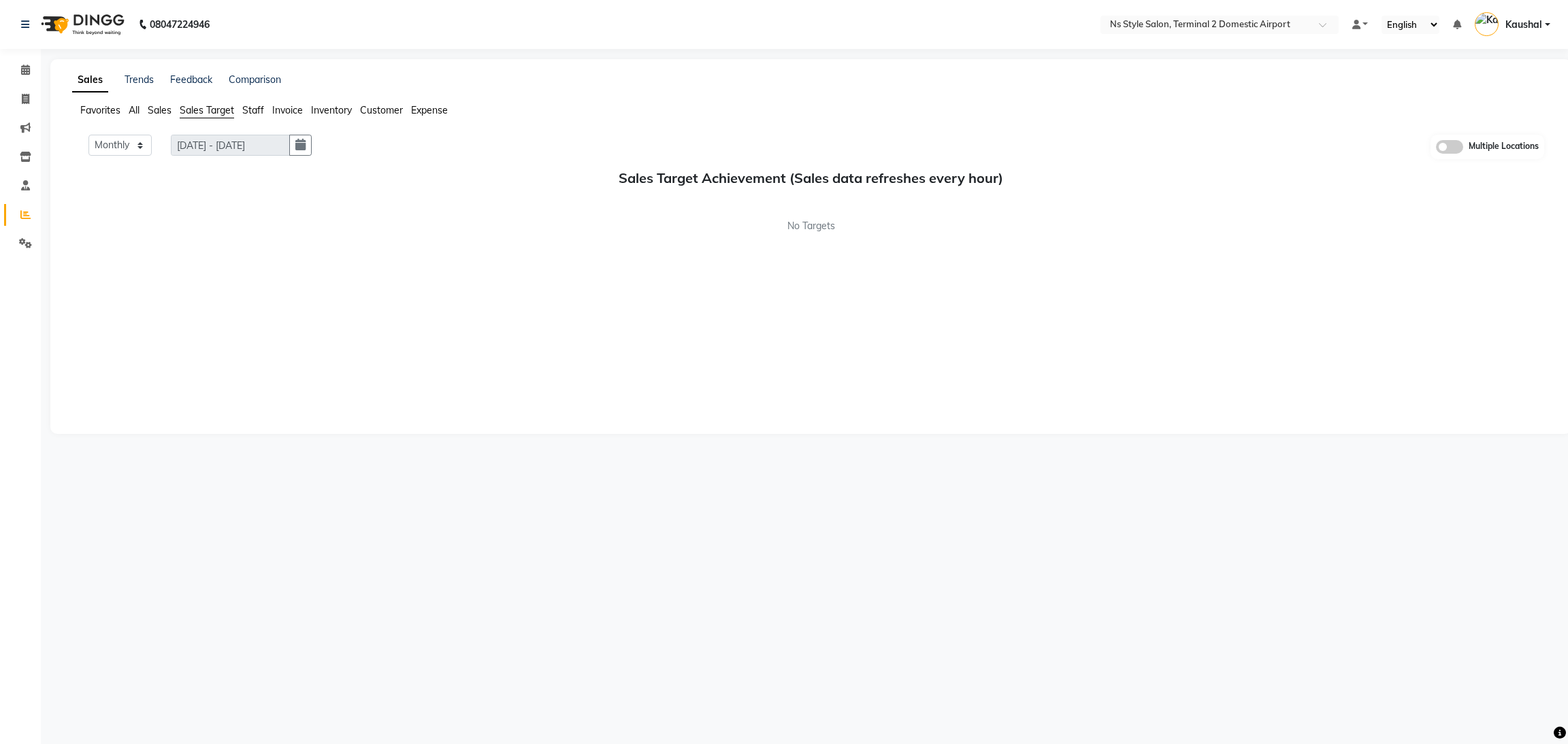
click at [251, 106] on span "Staff" at bounding box center [253, 111] width 21 height 12
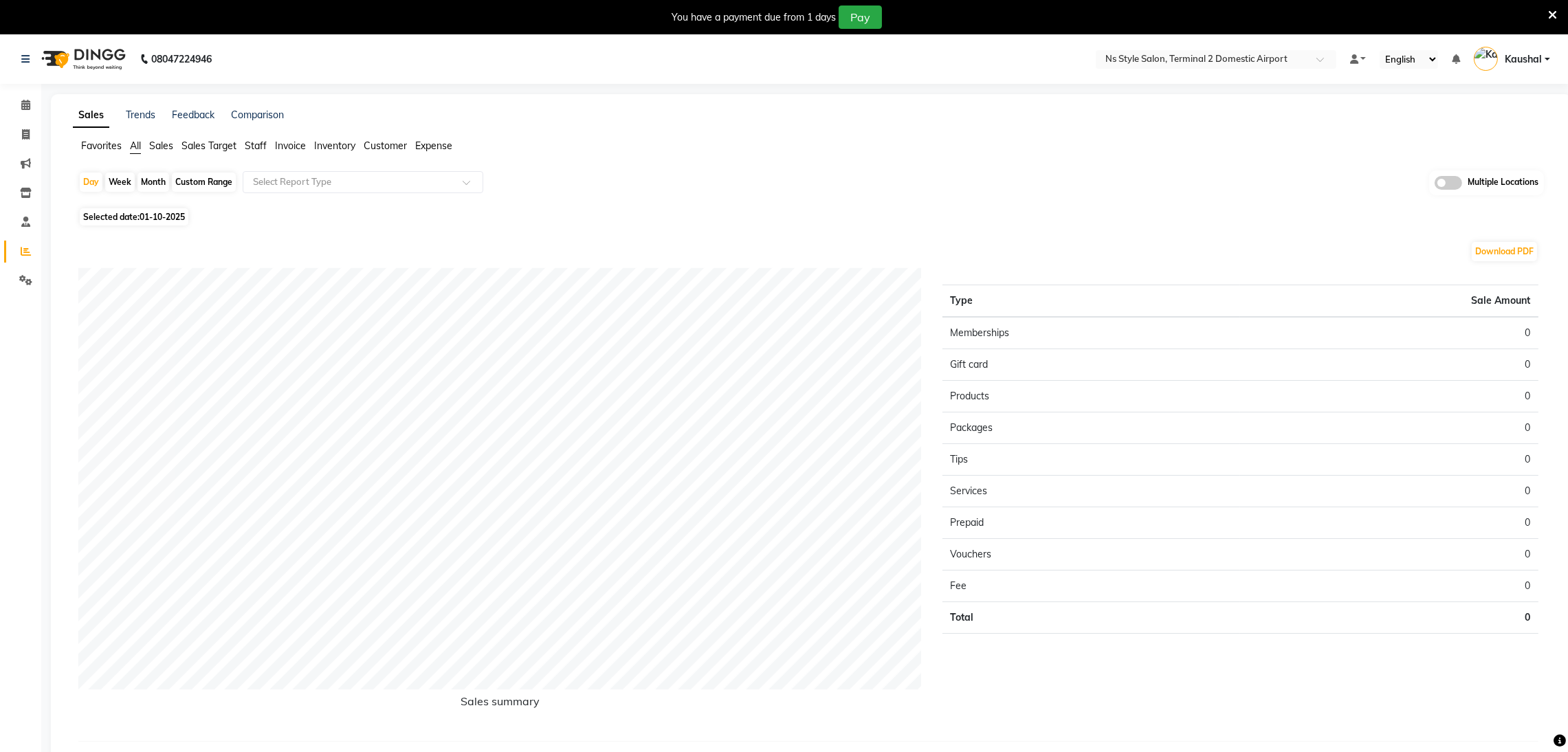
click at [146, 179] on div "Month" at bounding box center [152, 181] width 32 height 19
select select "10"
select select "2025"
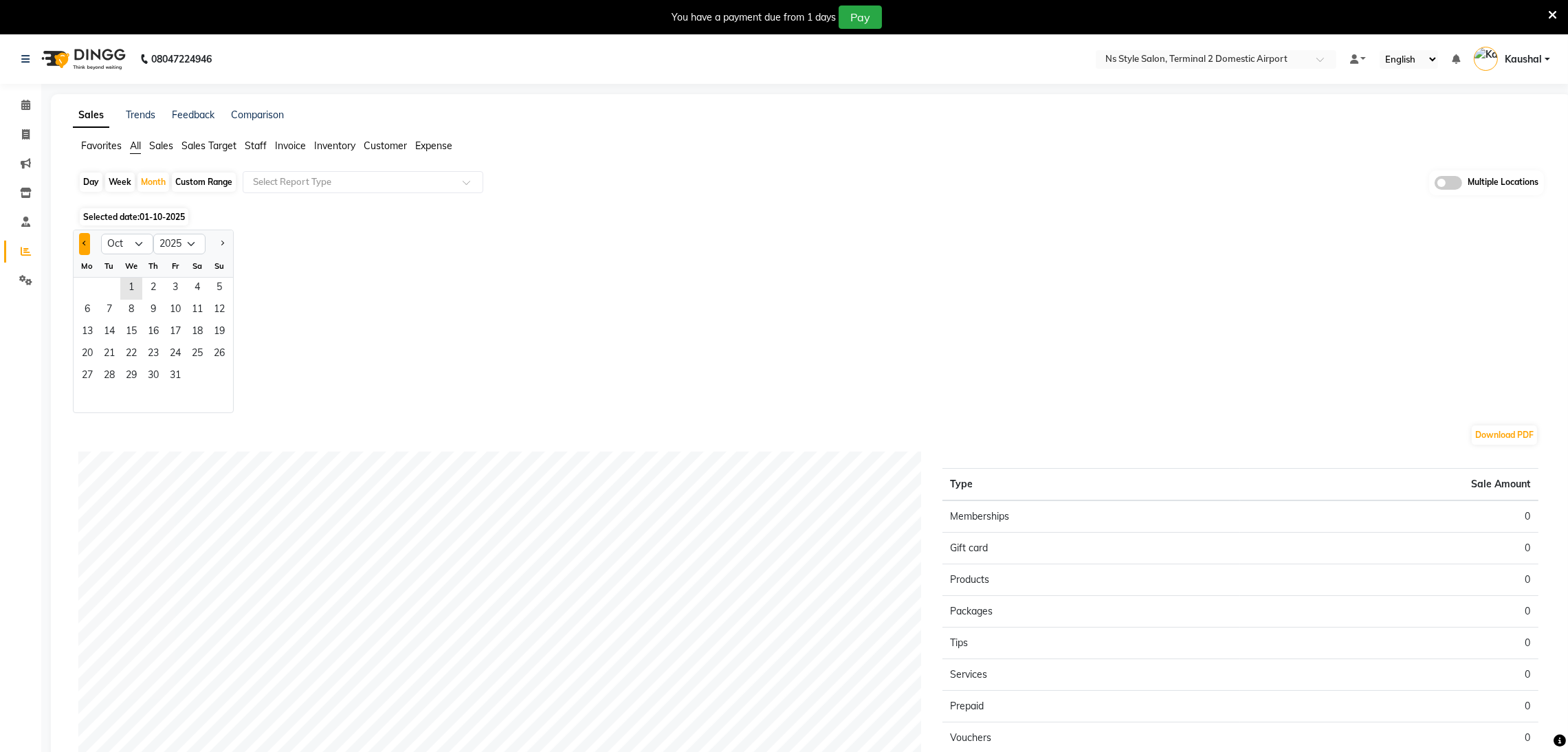
click at [81, 245] on button "Previous month" at bounding box center [85, 243] width 11 height 22
select select "9"
click at [86, 290] on span "1" at bounding box center [87, 289] width 22 height 22
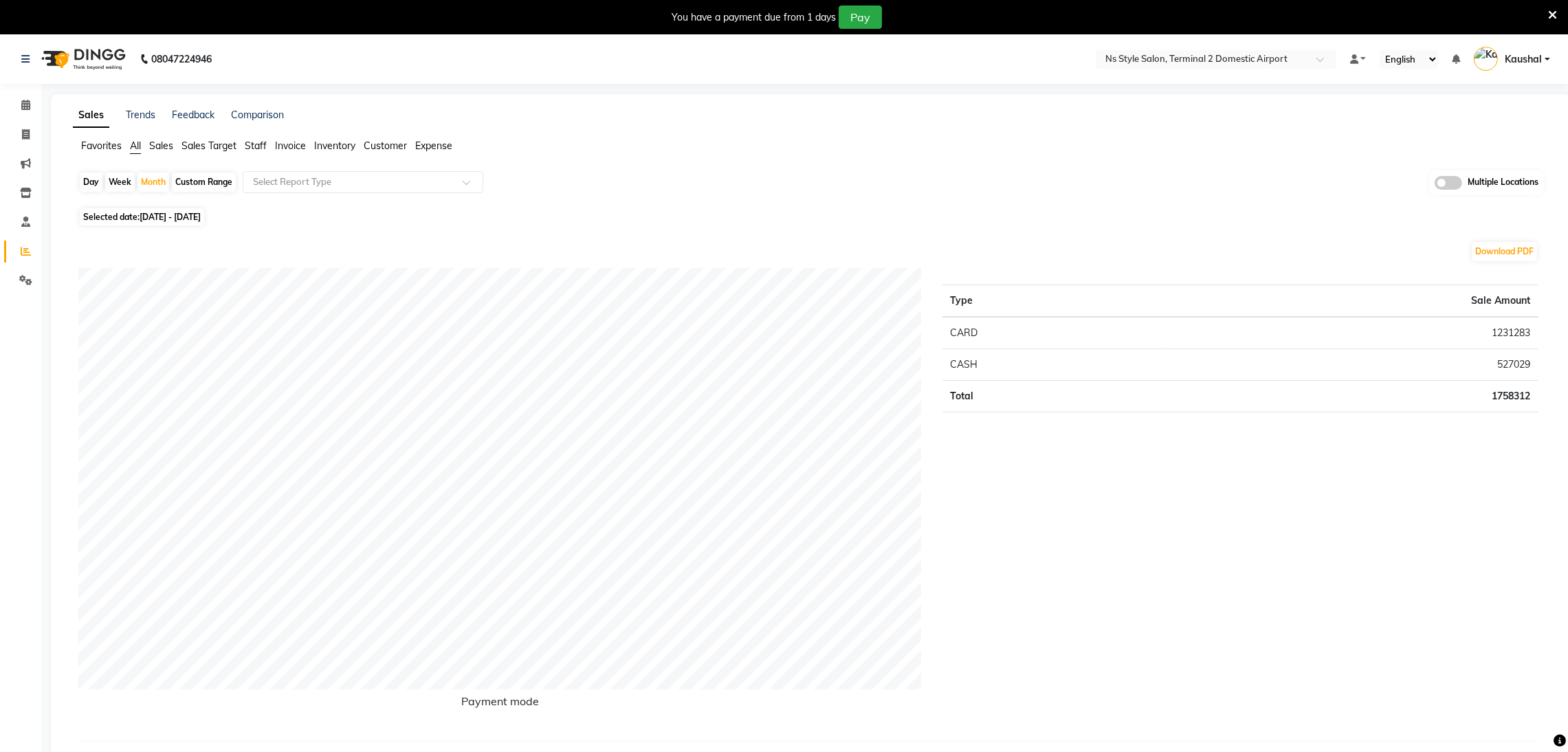
click at [251, 146] on span "Staff" at bounding box center [255, 146] width 22 height 13
click at [331, 195] on div "Day Week Month Custom Range Select Report Type Multiple Locations" at bounding box center [811, 183] width 1465 height 25
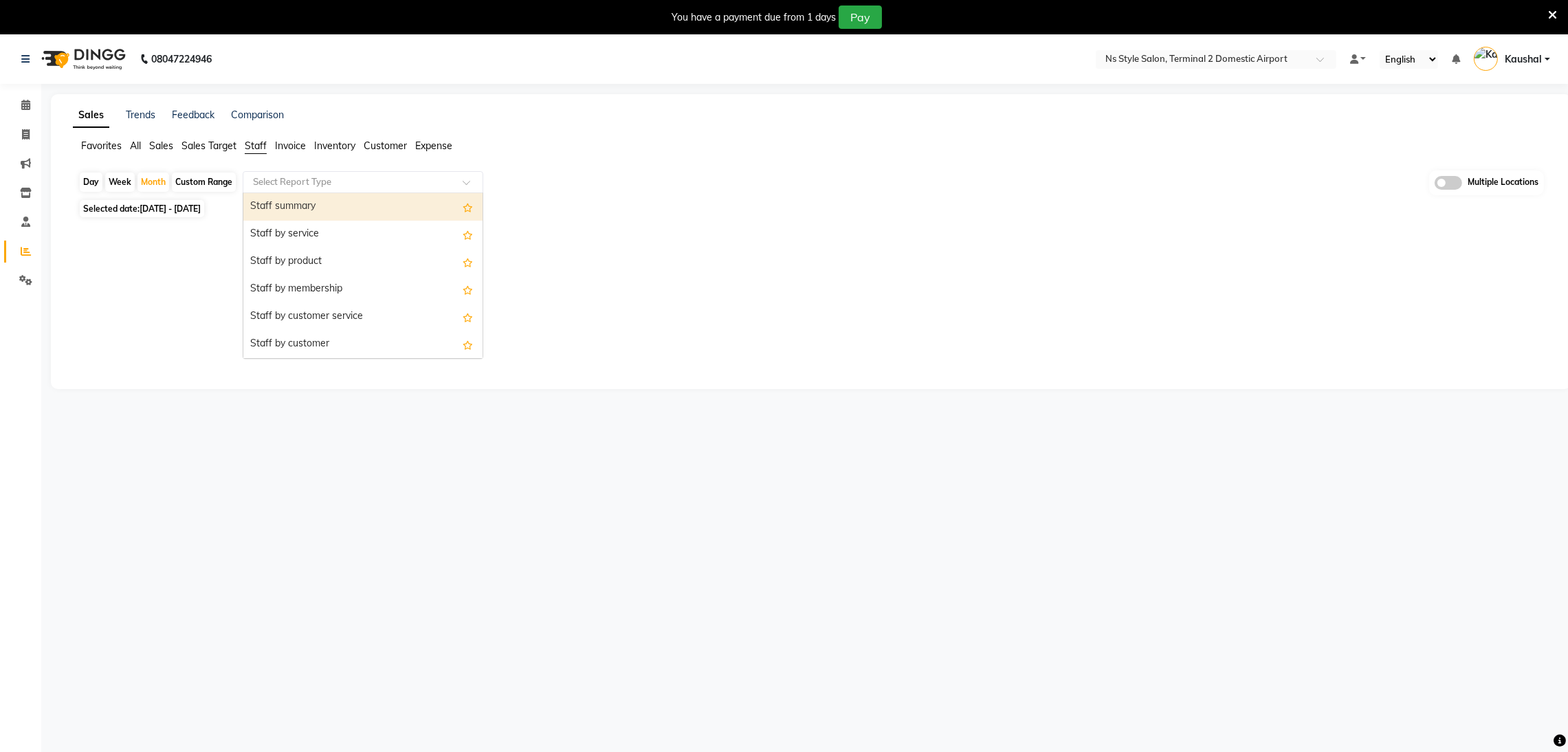
click at [343, 186] on input "text" at bounding box center [350, 181] width 198 height 14
click at [328, 212] on div "Staff summary" at bounding box center [362, 206] width 239 height 27
click at [476, 185] on span at bounding box center [471, 186] width 17 height 14
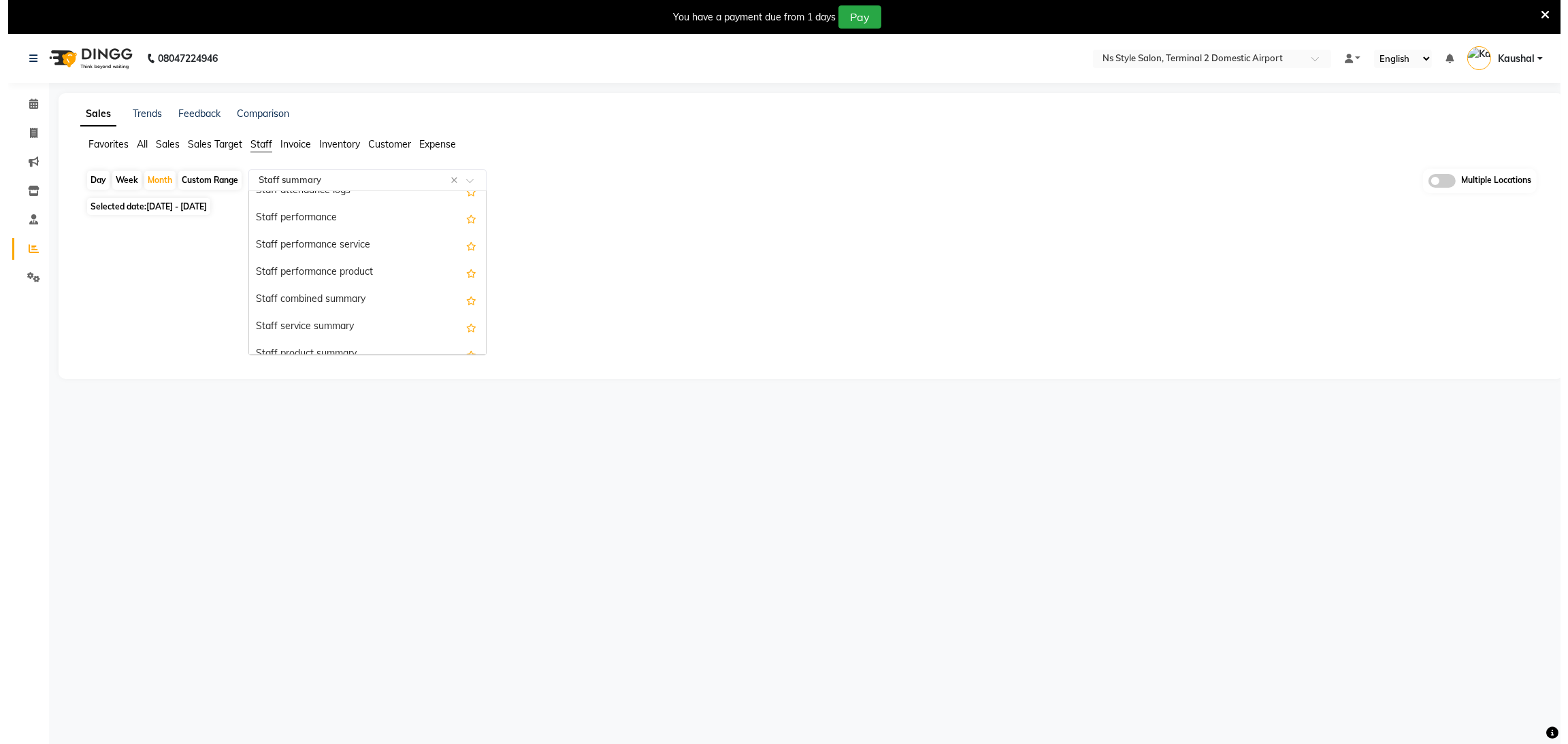
scroll to position [244, 0]
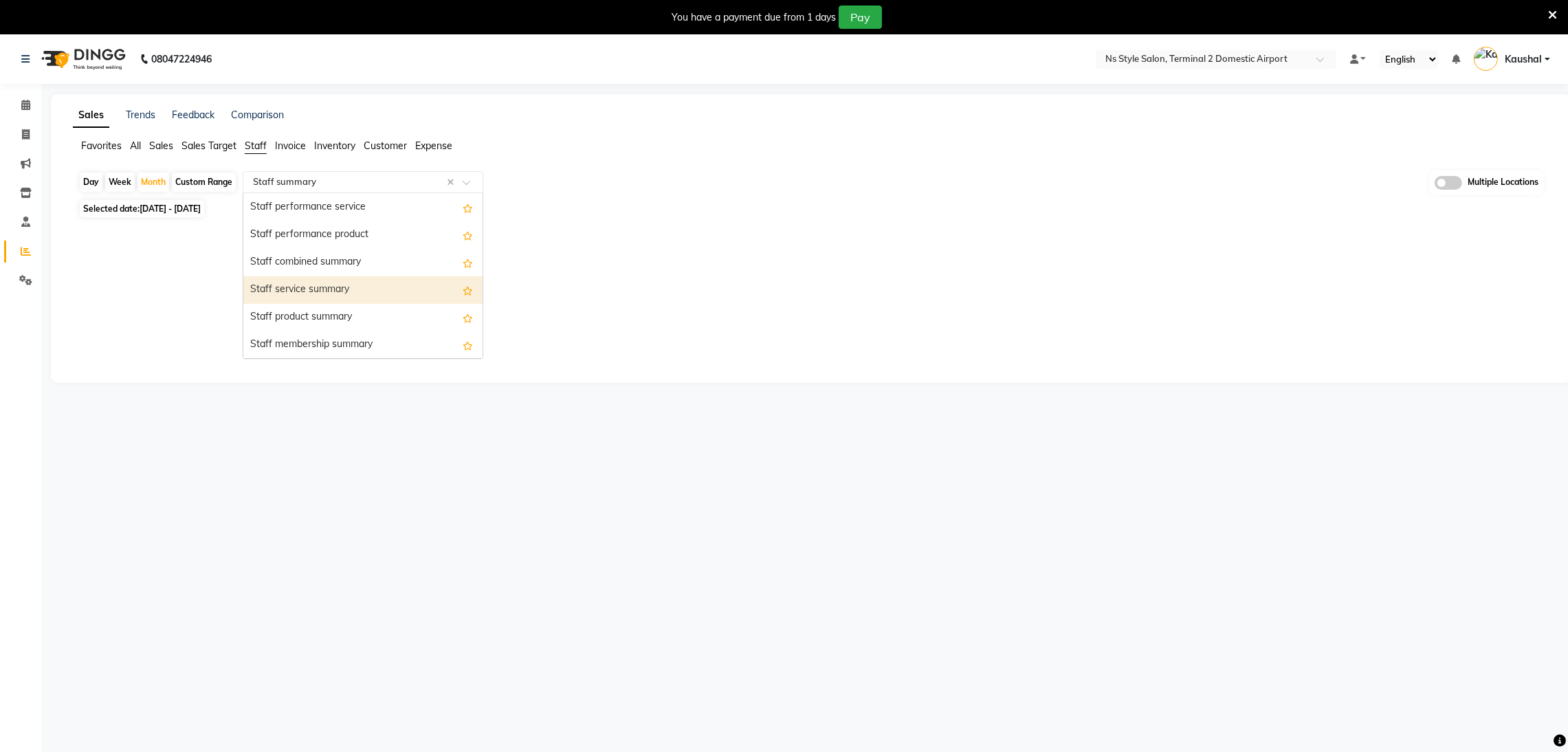
click at [273, 293] on div "Staff service summary" at bounding box center [362, 289] width 239 height 27
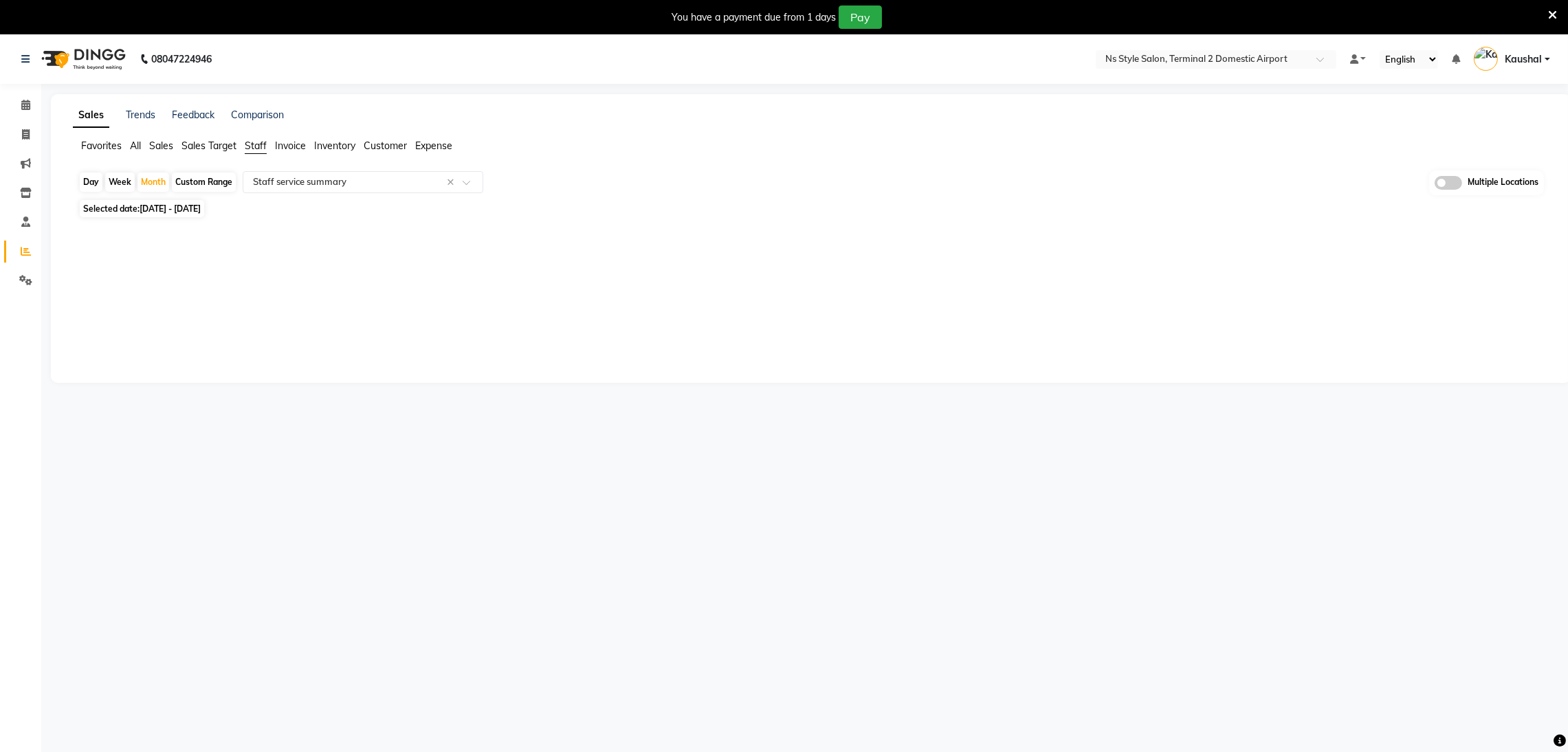
click at [1555, 10] on icon at bounding box center [1553, 15] width 9 height 13
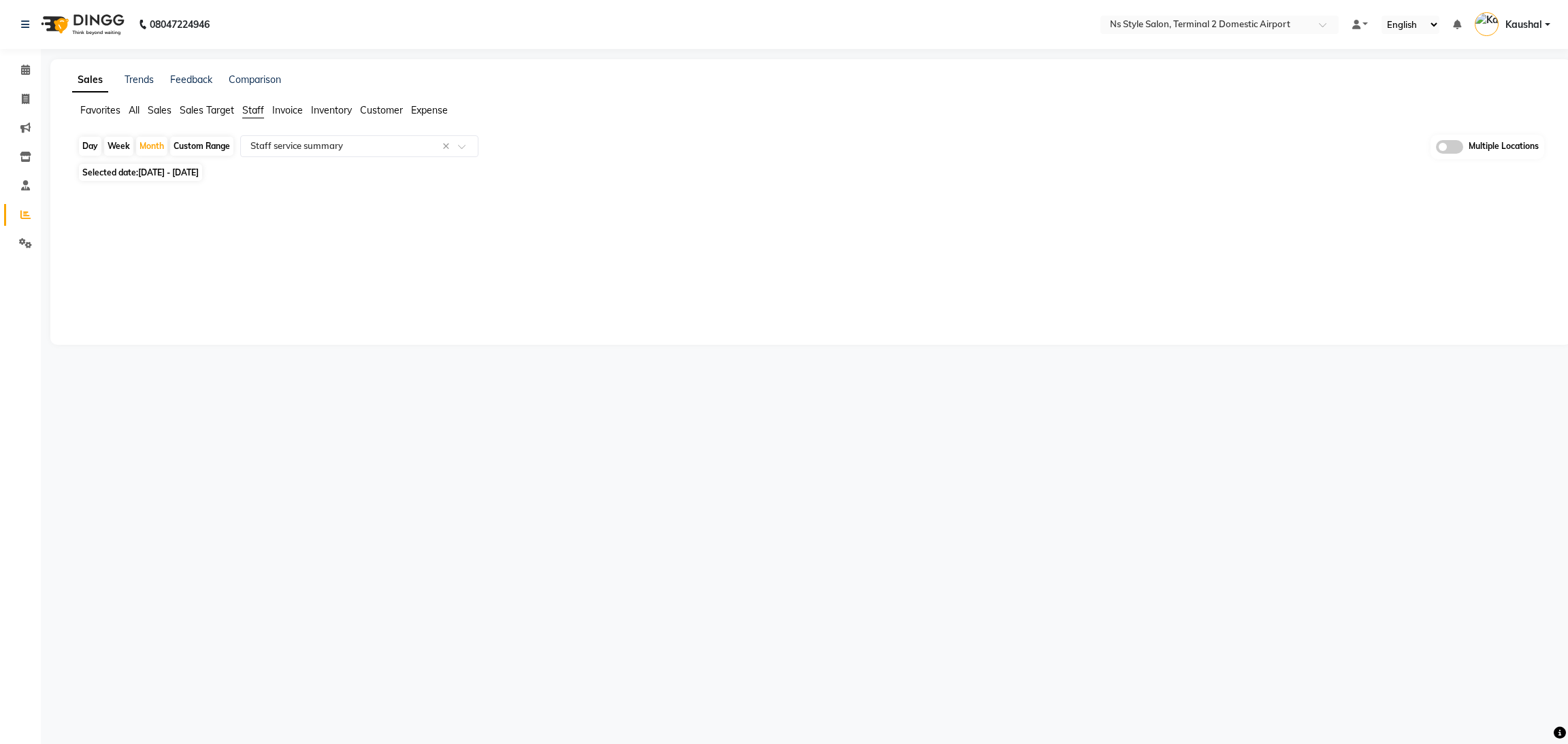
click at [251, 112] on span "Staff" at bounding box center [253, 111] width 21 height 12
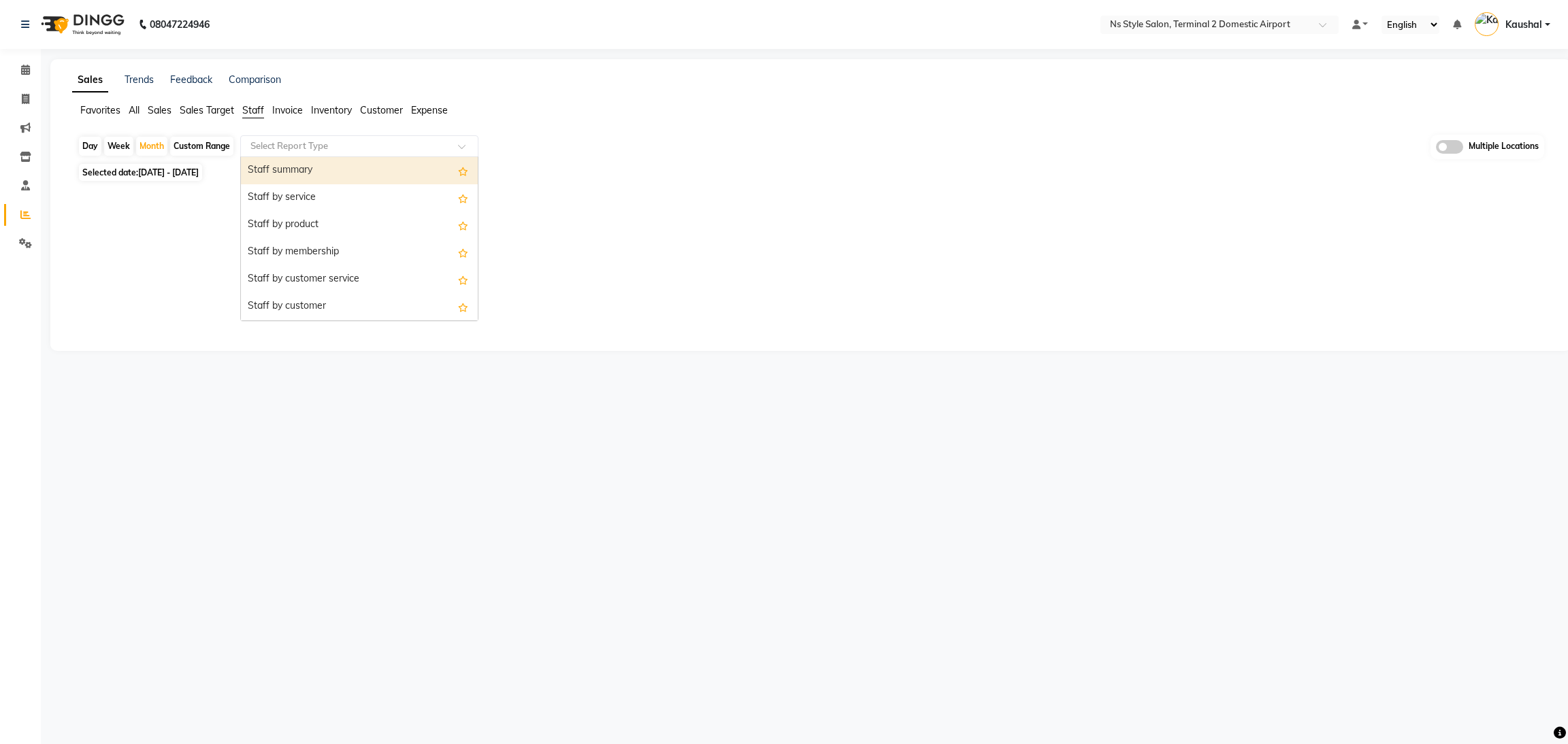
click at [346, 153] on div "Select Report Type" at bounding box center [359, 146] width 238 height 21
click at [331, 173] on div "Staff summary" at bounding box center [359, 170] width 236 height 27
